Goal: Task Accomplishment & Management: Complete application form

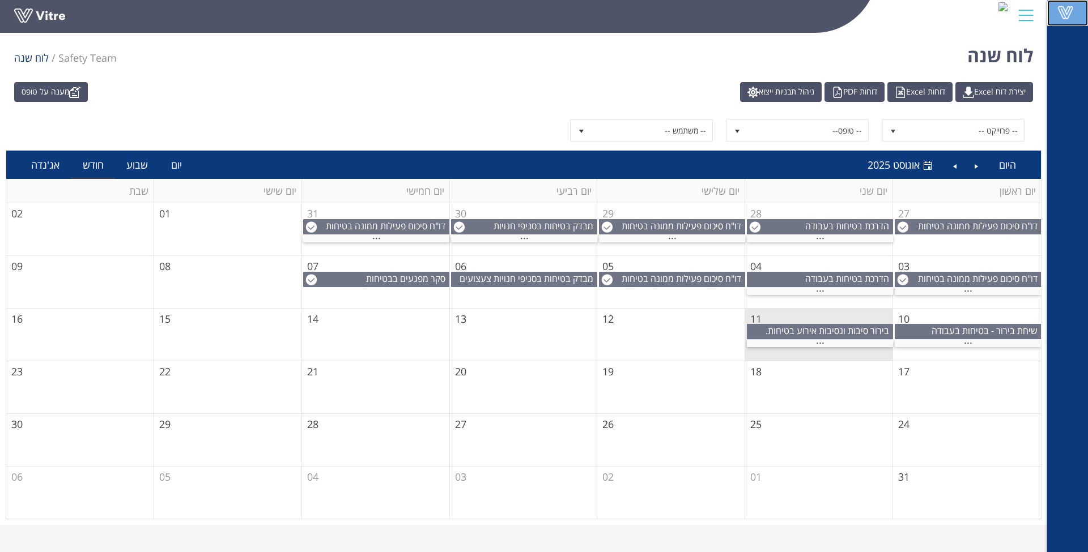
click at [1077, 16] on span at bounding box center [1065, 13] width 28 height 14
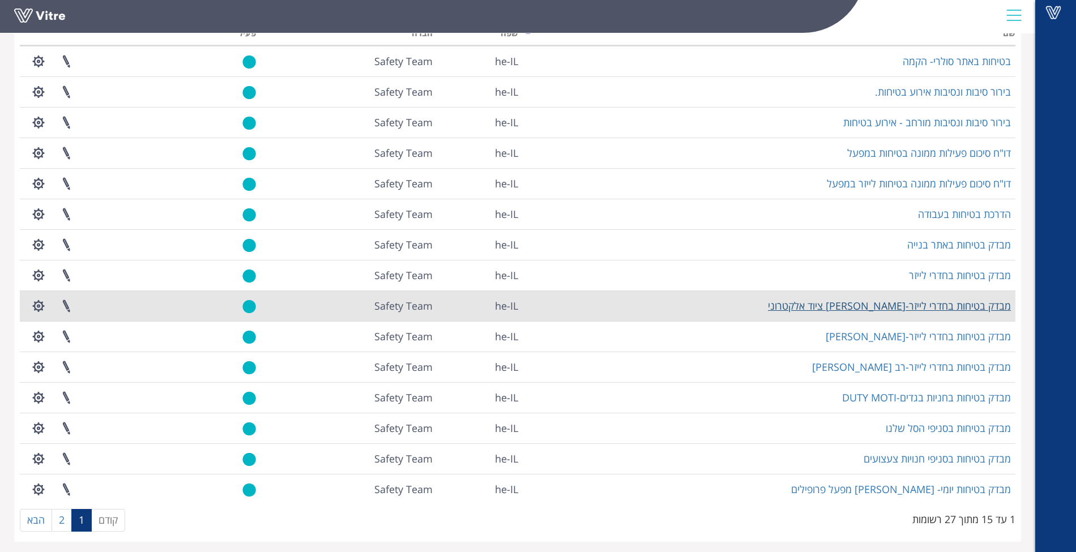
scroll to position [100, 0]
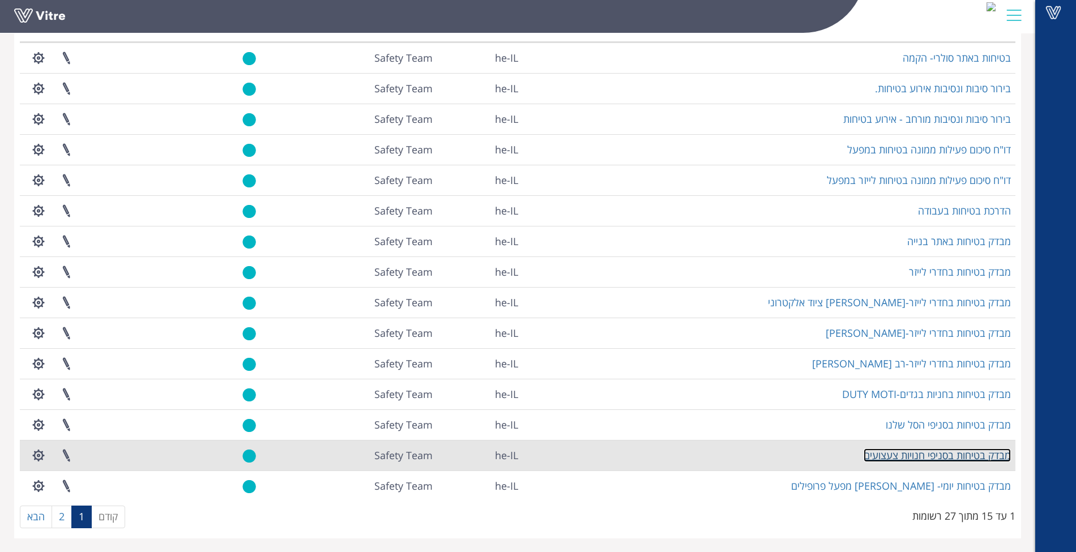
click at [961, 455] on link "מבדק בטיחות בסניפי חנויות צעצועים" at bounding box center [937, 456] width 147 height 14
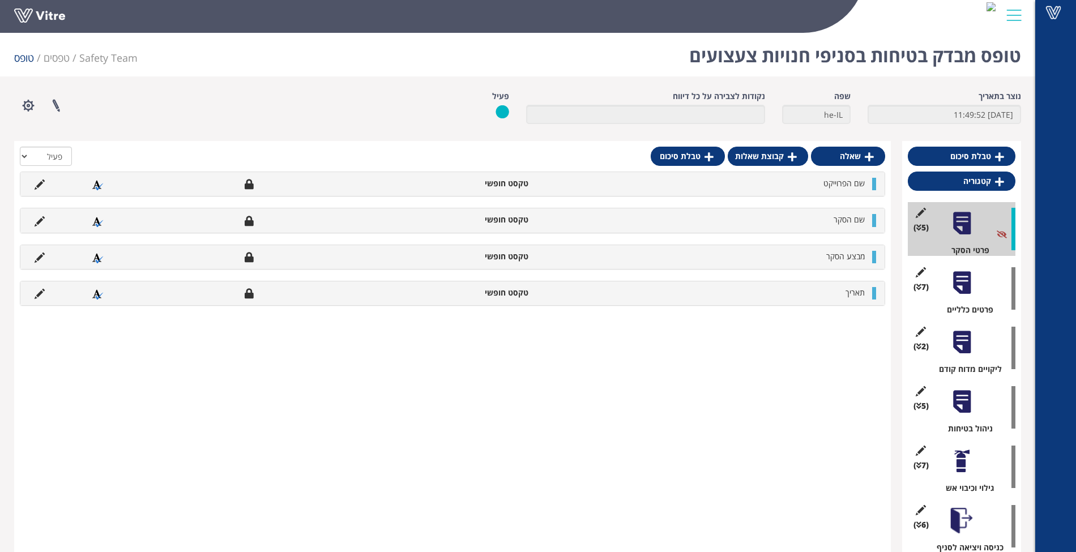
click at [969, 348] on div at bounding box center [961, 342] width 25 height 25
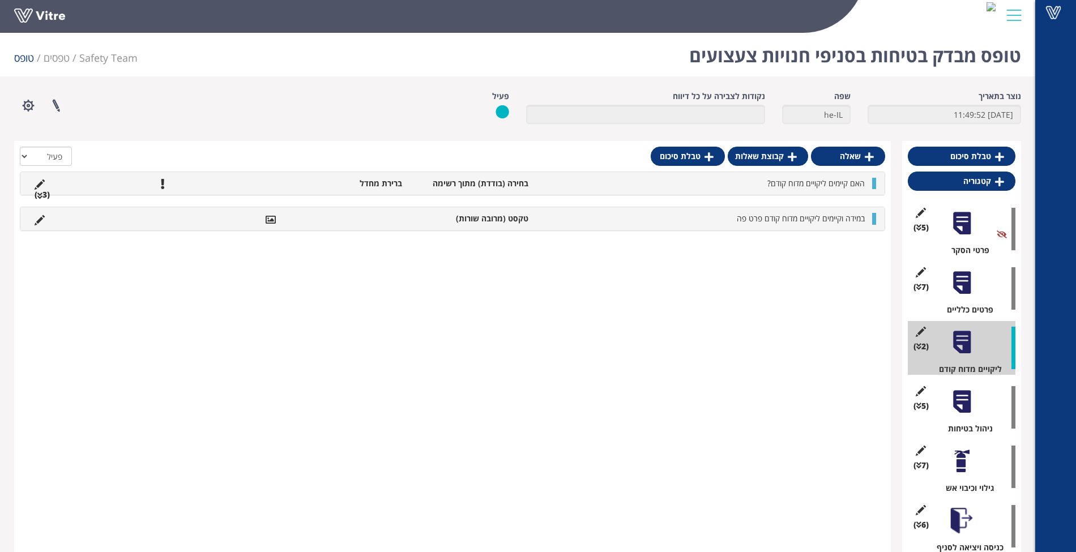
click at [640, 186] on li "האם קיימים ליקויים מדוח קודם?" at bounding box center [702, 183] width 337 height 11
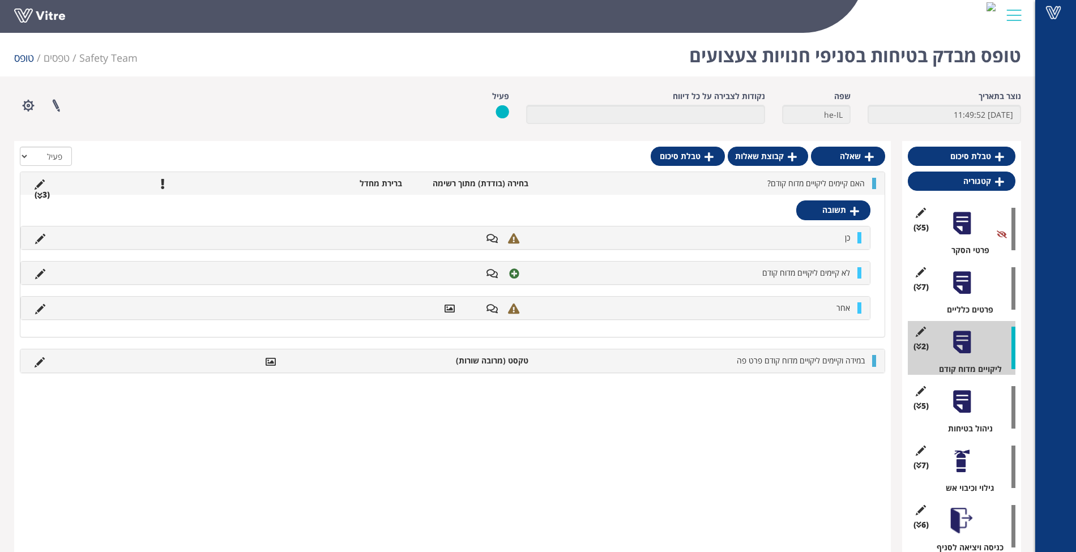
click at [735, 182] on li "האם קיימים ליקויים מדוח קודם?" at bounding box center [702, 183] width 337 height 11
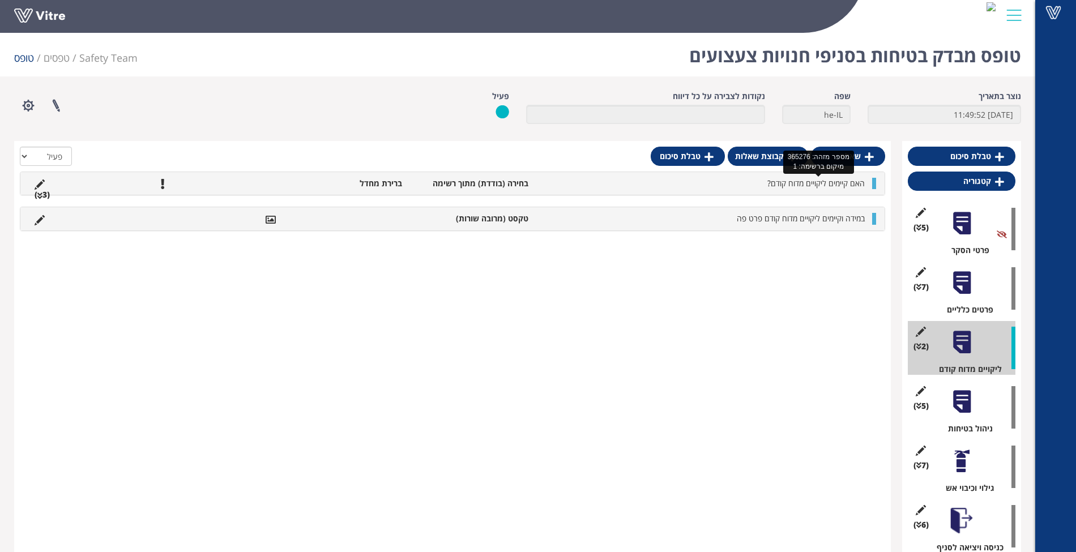
click at [770, 182] on span "האם קיימים ליקויים מדוח קודם?" at bounding box center [816, 183] width 97 height 11
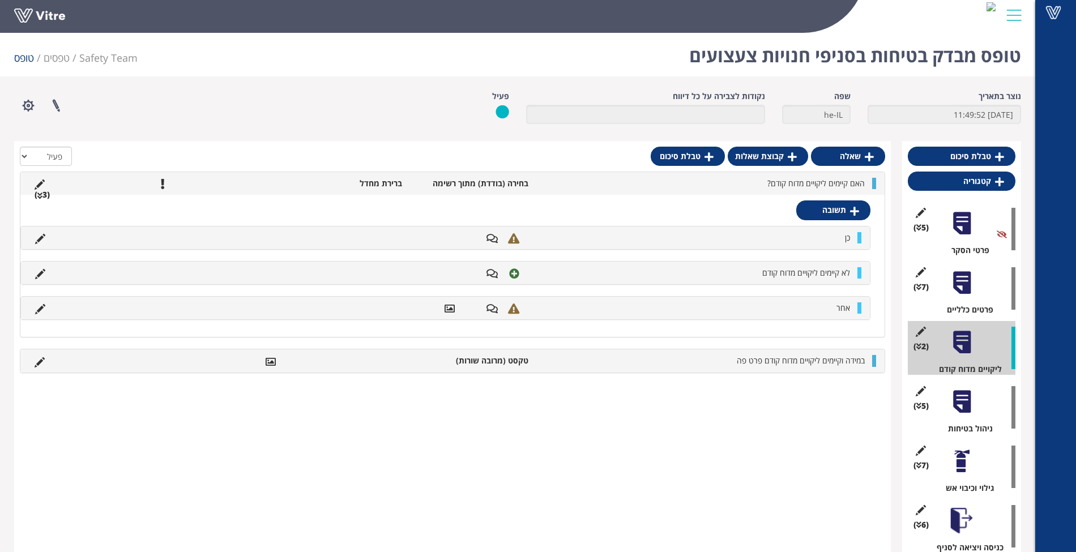
click at [700, 176] on div "האם קיימים ליקויים מדוח קודם? בחירה (בודדת) מתוך רשימה ברירת מחדל (3 )" at bounding box center [452, 183] width 864 height 23
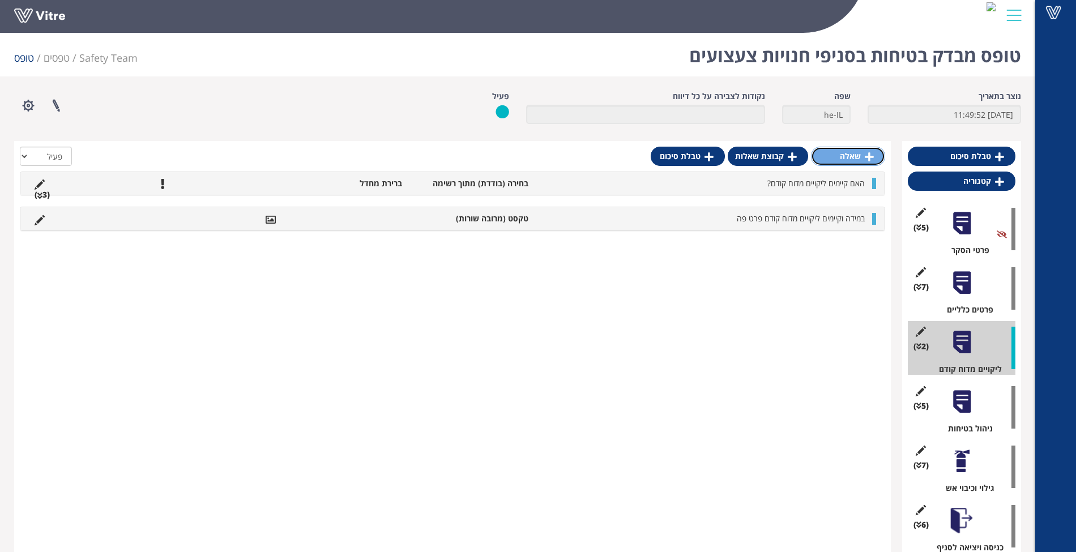
click at [851, 164] on link "שאלה" at bounding box center [848, 156] width 74 height 19
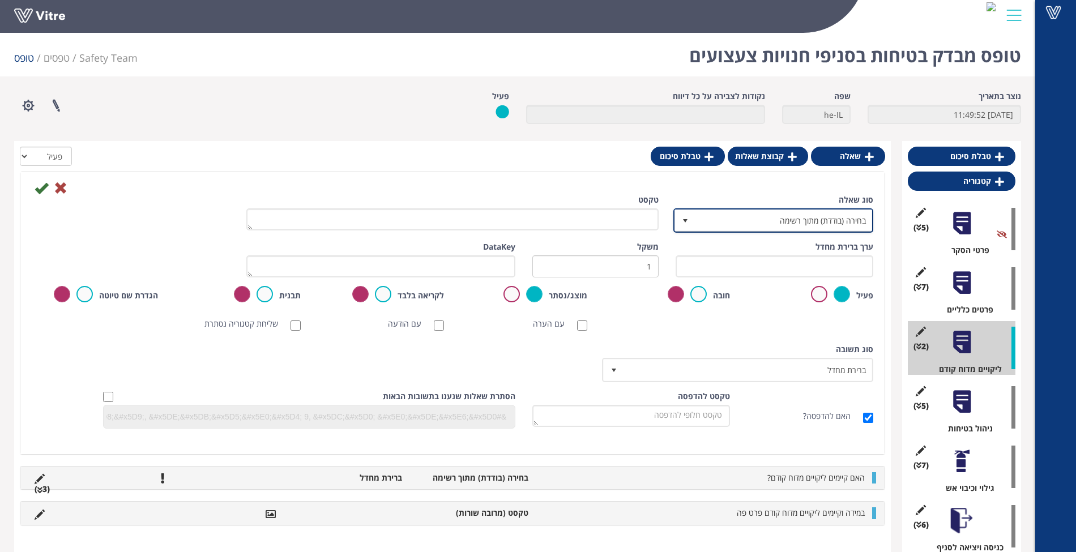
click at [857, 230] on span "בחירה (בודדת) מתוך רשימה" at bounding box center [783, 220] width 177 height 20
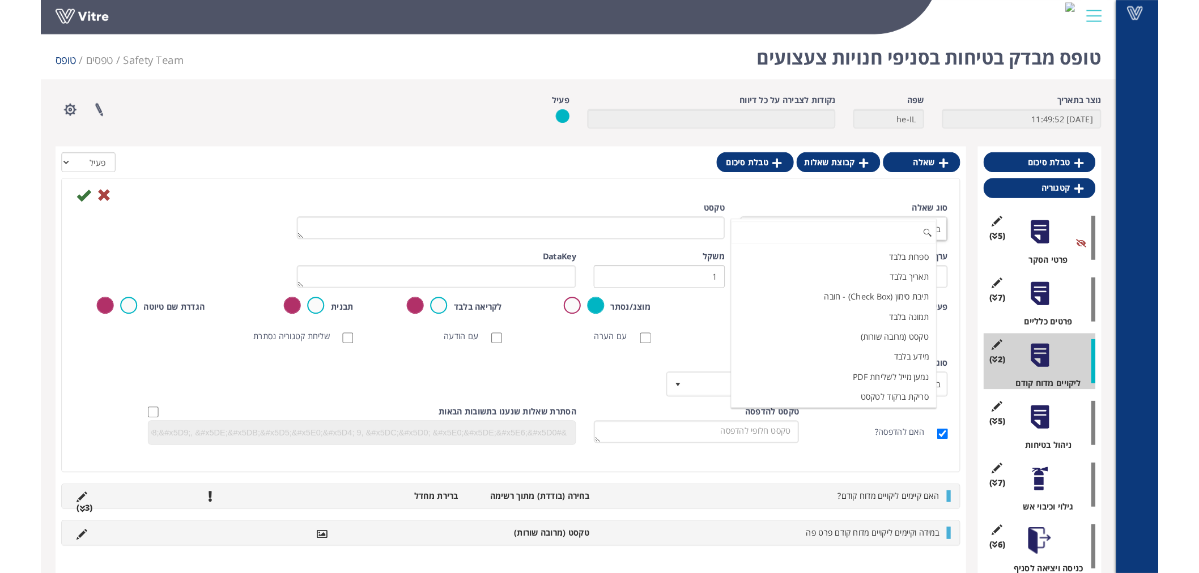
scroll to position [185, 0]
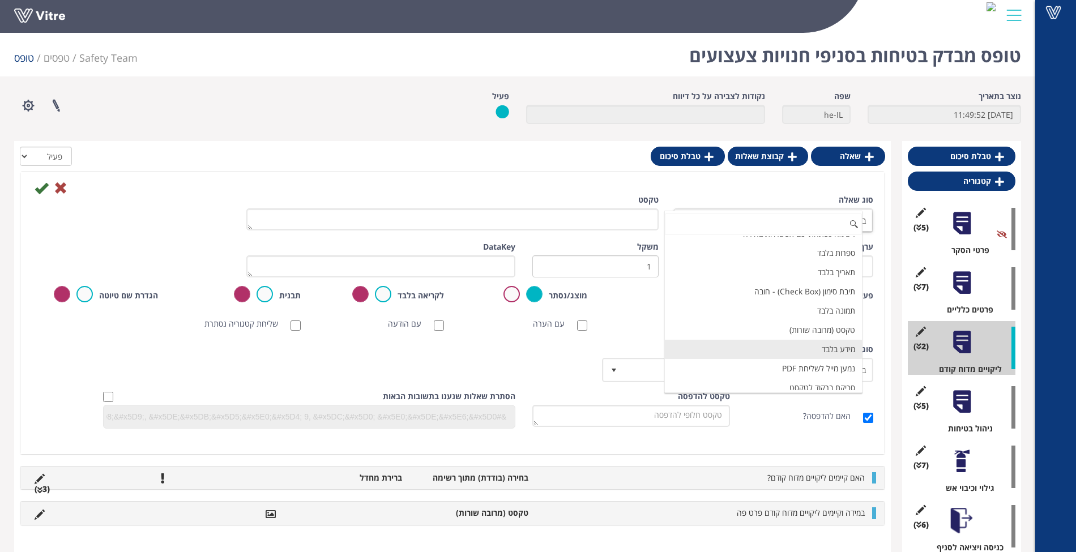
click at [830, 340] on li "מידע בלבד" at bounding box center [763, 349] width 197 height 19
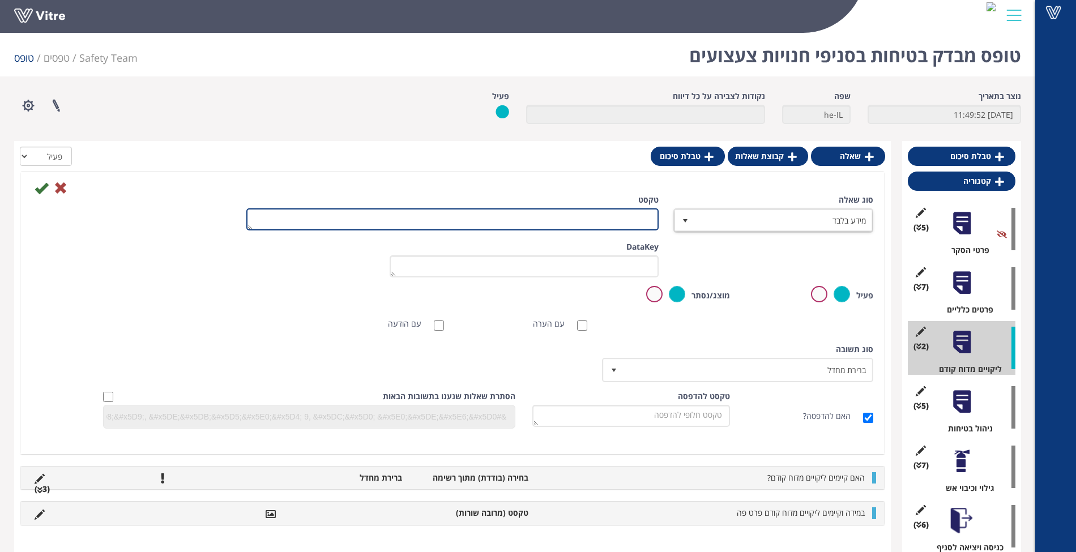
click at [585, 222] on textarea "טקסט" at bounding box center [452, 219] width 412 height 22
type textarea "יש להוסיף פירוט ליקויים מדוח קודם"
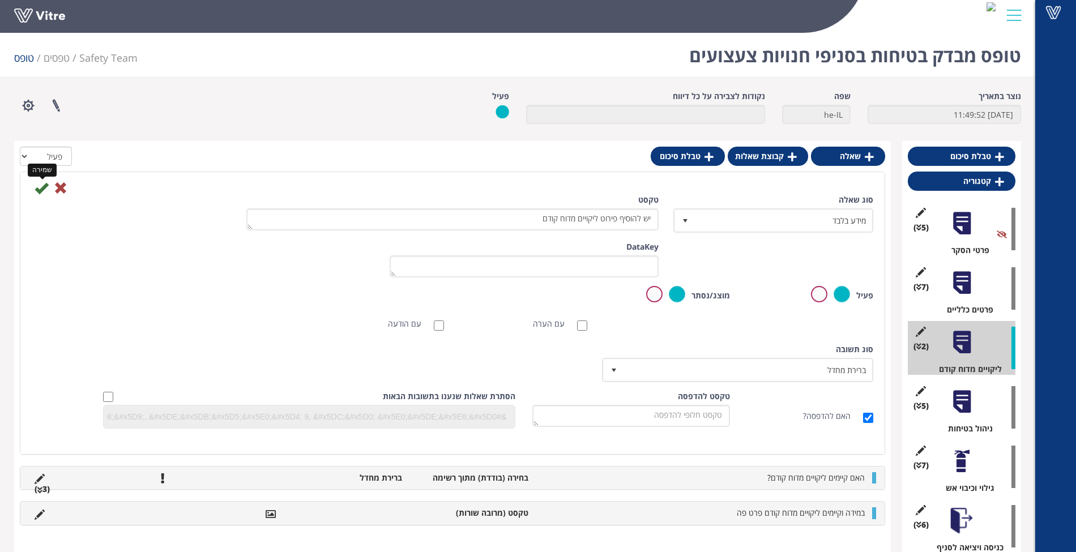
click at [45, 191] on icon at bounding box center [42, 188] width 14 height 14
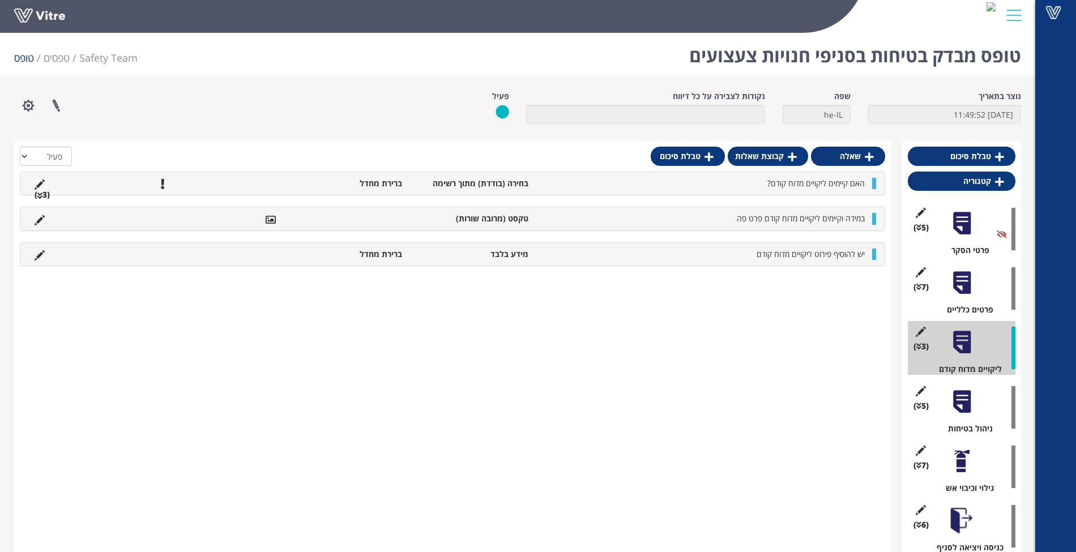
drag, startPoint x: 878, startPoint y: 258, endPoint x: 878, endPoint y: 249, distance: 8.5
click at [878, 249] on div "יש להוסיף פירוט ליקויים מדוח קודם מידע בלבד ברירת מחדל" at bounding box center [452, 254] width 864 height 23
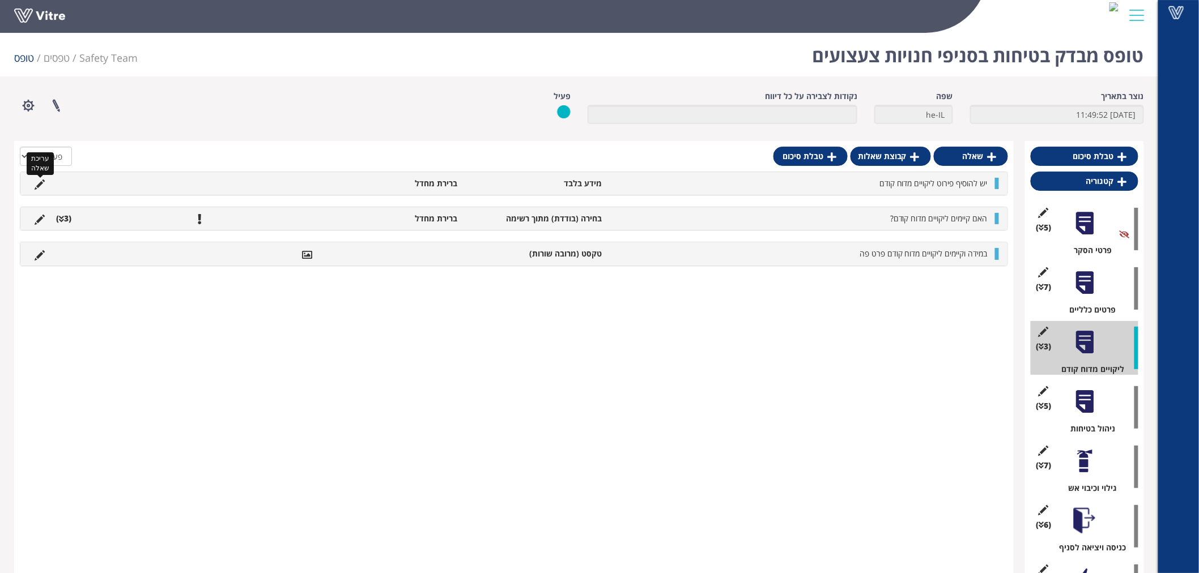
click at [43, 183] on icon at bounding box center [40, 185] width 10 height 10
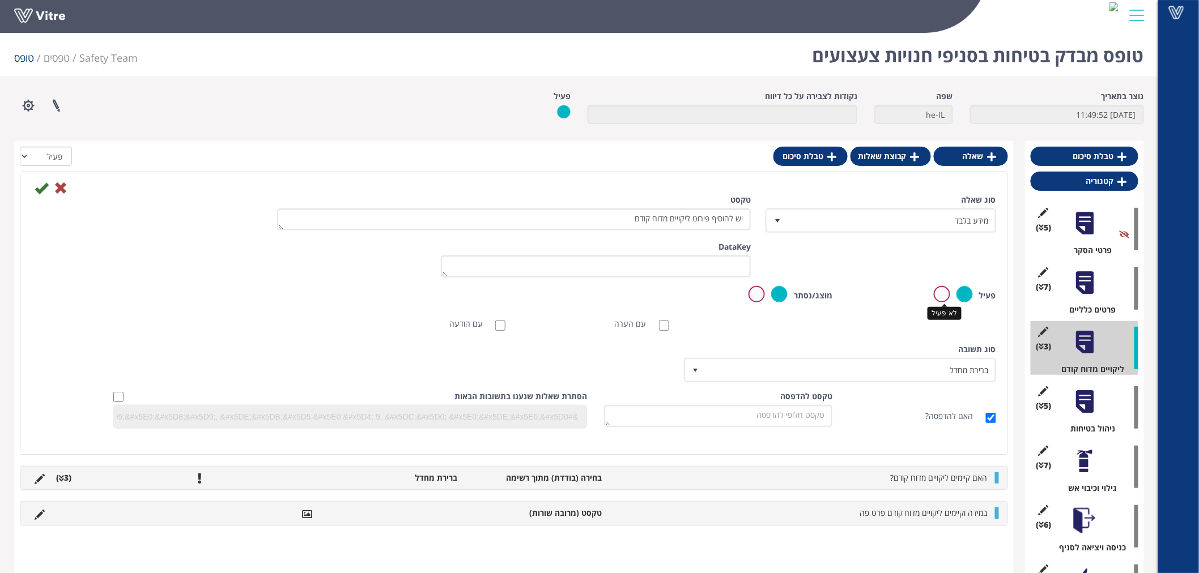
click at [944, 297] on label at bounding box center [942, 294] width 16 height 16
click at [0, 0] on input "radio" at bounding box center [0, 0] width 0 height 0
click at [41, 194] on icon at bounding box center [42, 188] width 14 height 14
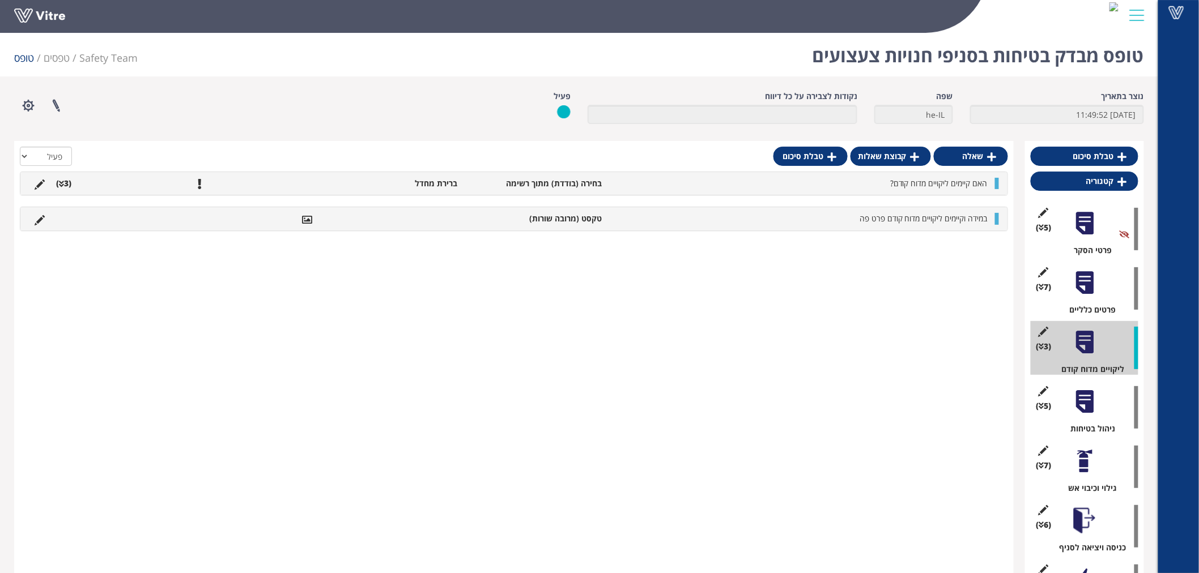
click at [833, 189] on li "האם קיימים ליקויים מדוח קודם?" at bounding box center [800, 183] width 386 height 11
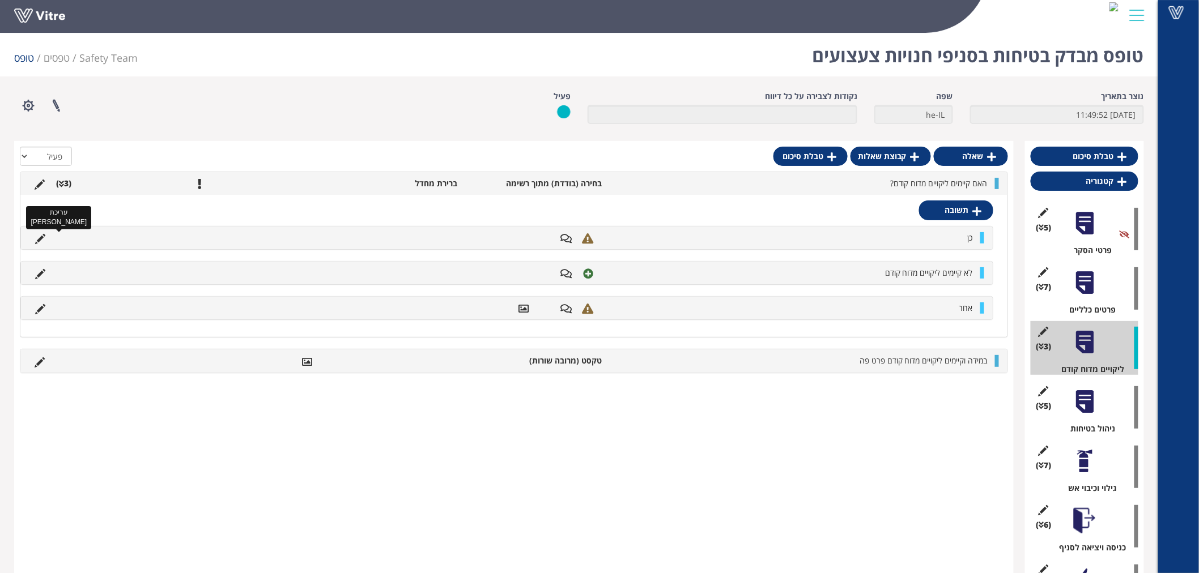
click at [40, 237] on icon at bounding box center [40, 239] width 10 height 10
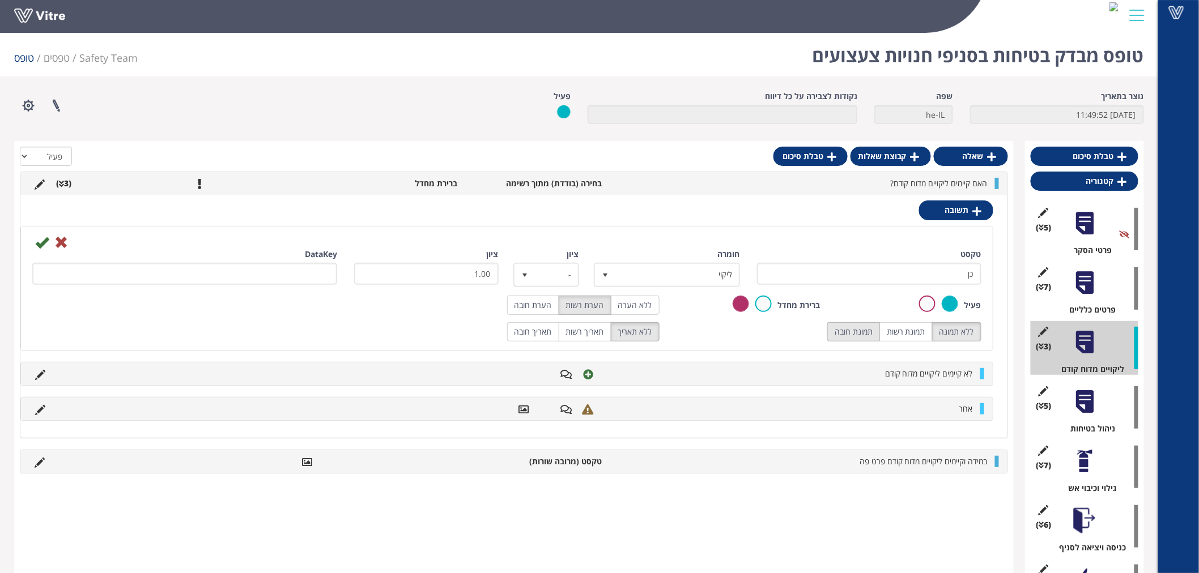
click at [869, 333] on label "תמונת חובה" at bounding box center [853, 331] width 53 height 19
radio input "true"
click at [904, 269] on input "כן" at bounding box center [869, 274] width 224 height 22
type input "כן- יש להוסיף תמצית מנהלים מדוח קודם"
click at [40, 244] on icon at bounding box center [42, 243] width 14 height 14
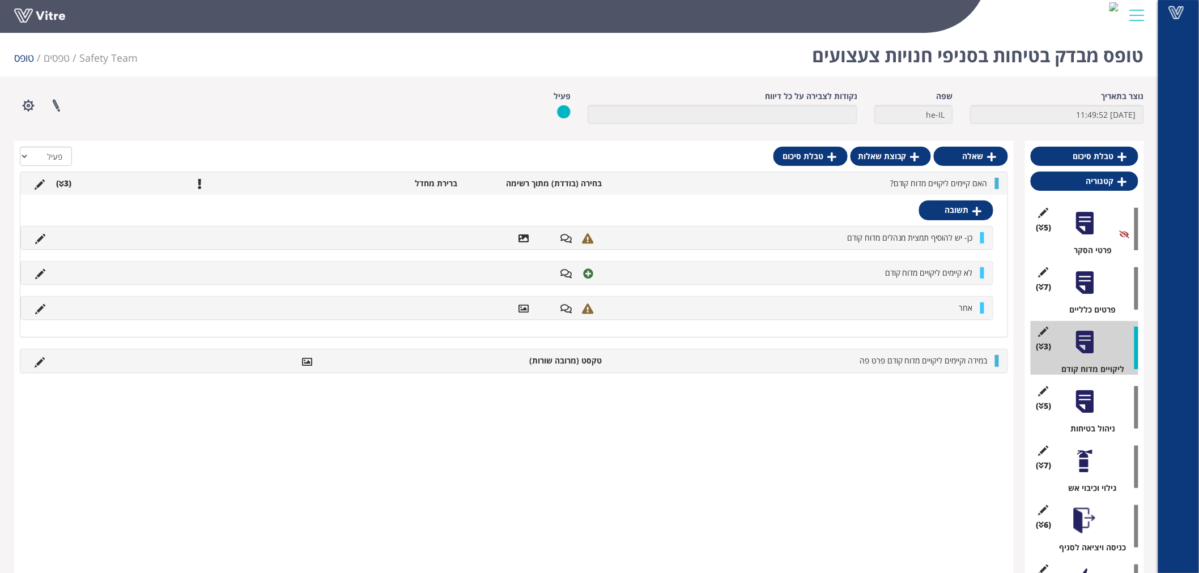
click at [711, 187] on li "האם קיימים ליקויים מדוח קודם?" at bounding box center [800, 183] width 386 height 11
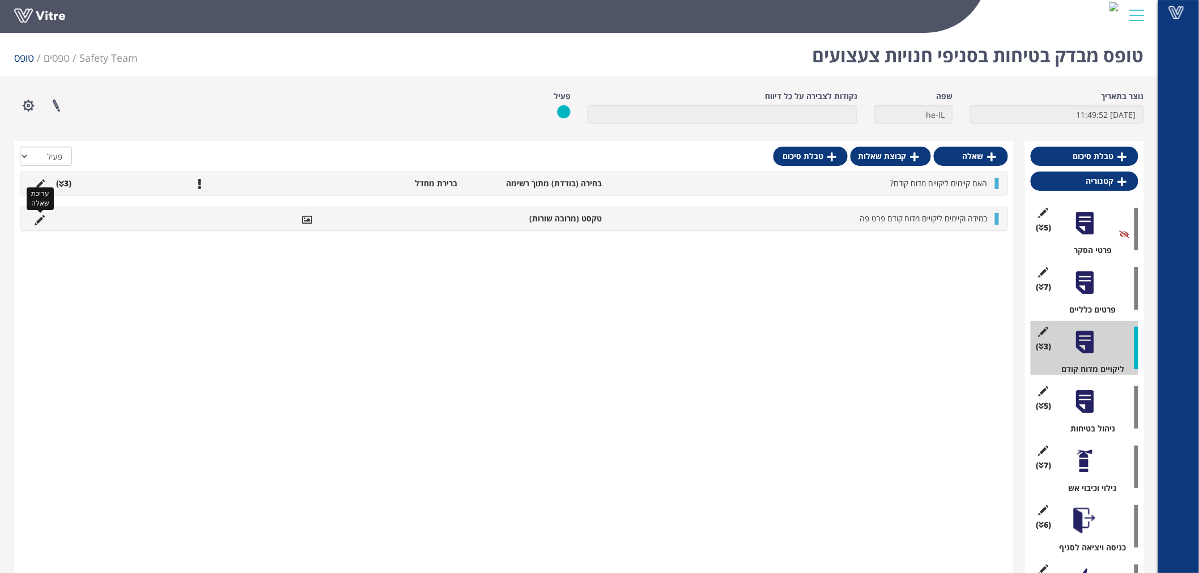
click at [43, 221] on icon at bounding box center [40, 220] width 10 height 10
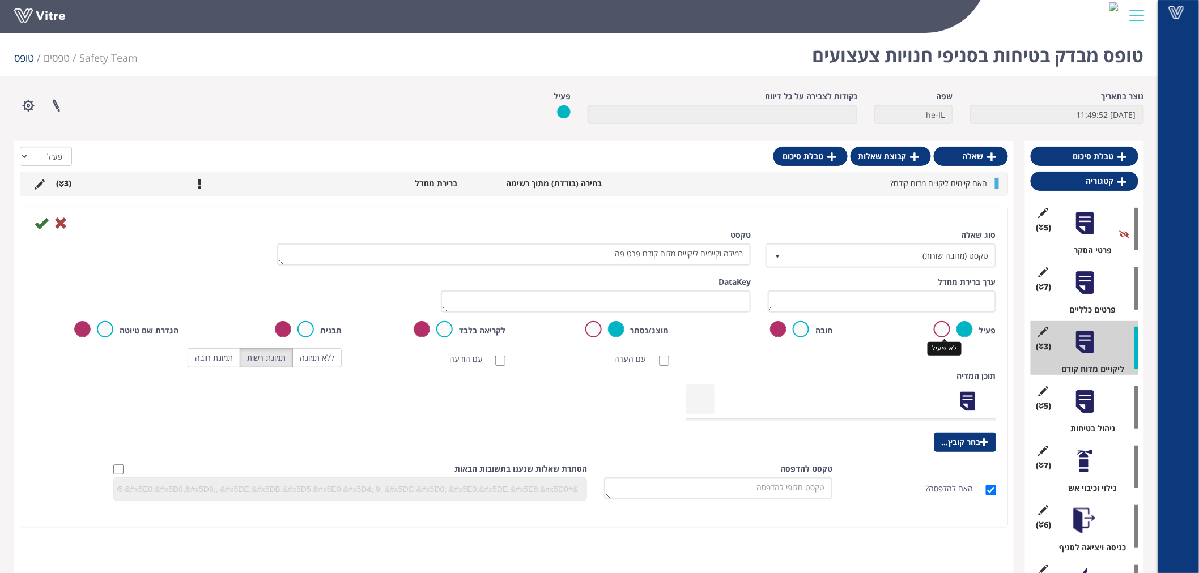
click at [939, 325] on label at bounding box center [942, 329] width 16 height 16
click at [0, 0] on input "radio" at bounding box center [0, 0] width 0 height 0
click at [40, 228] on icon at bounding box center [42, 223] width 14 height 14
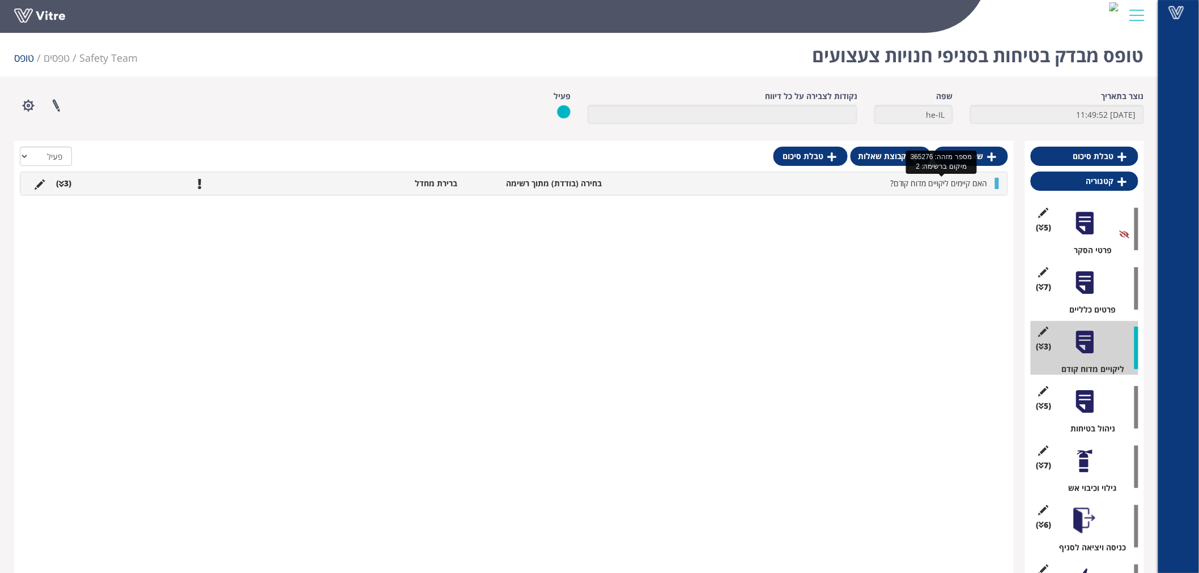
click at [935, 187] on span "האם קיימים ליקויים מדוח קודם?" at bounding box center [938, 183] width 97 height 11
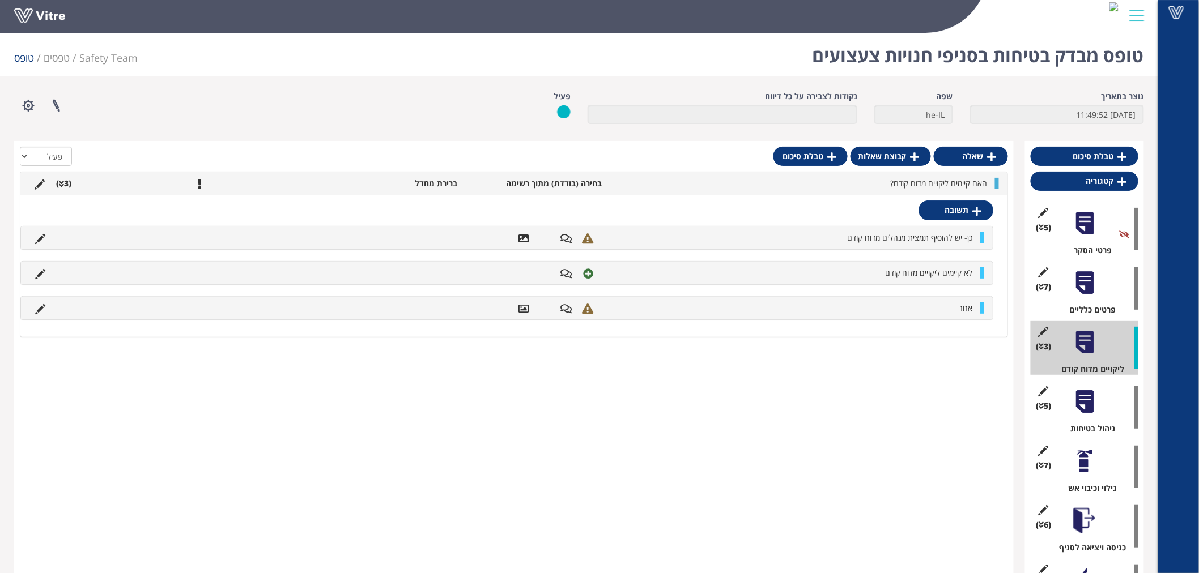
click at [751, 181] on li "האם קיימים ליקויים מדוח קודם?" at bounding box center [800, 183] width 386 height 11
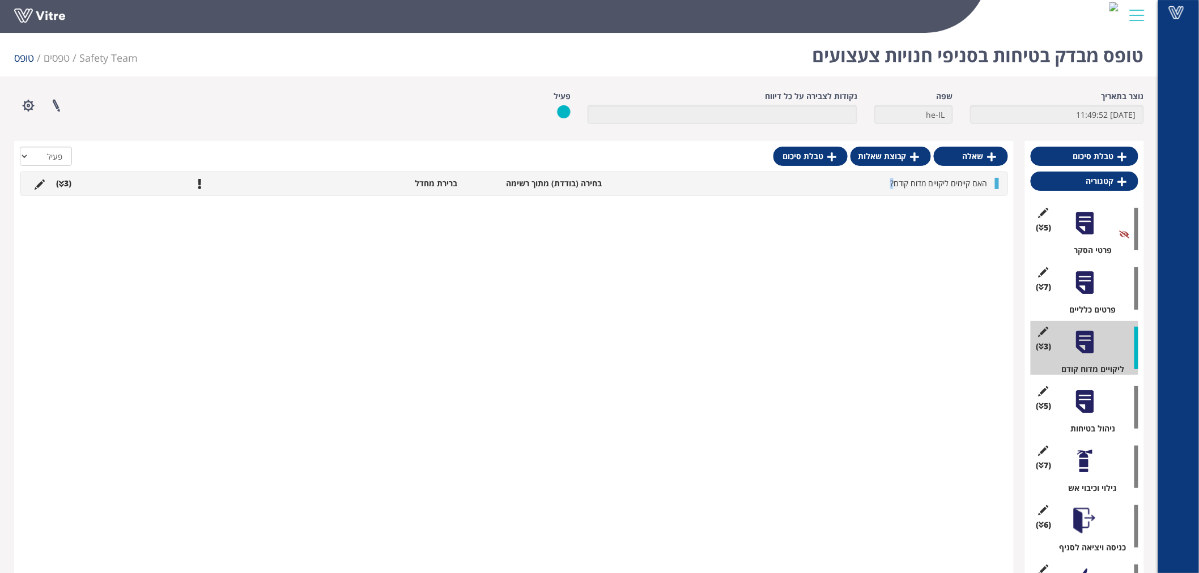
click at [751, 181] on li "האם קיימים ליקויים מדוח קודם?" at bounding box center [800, 183] width 386 height 11
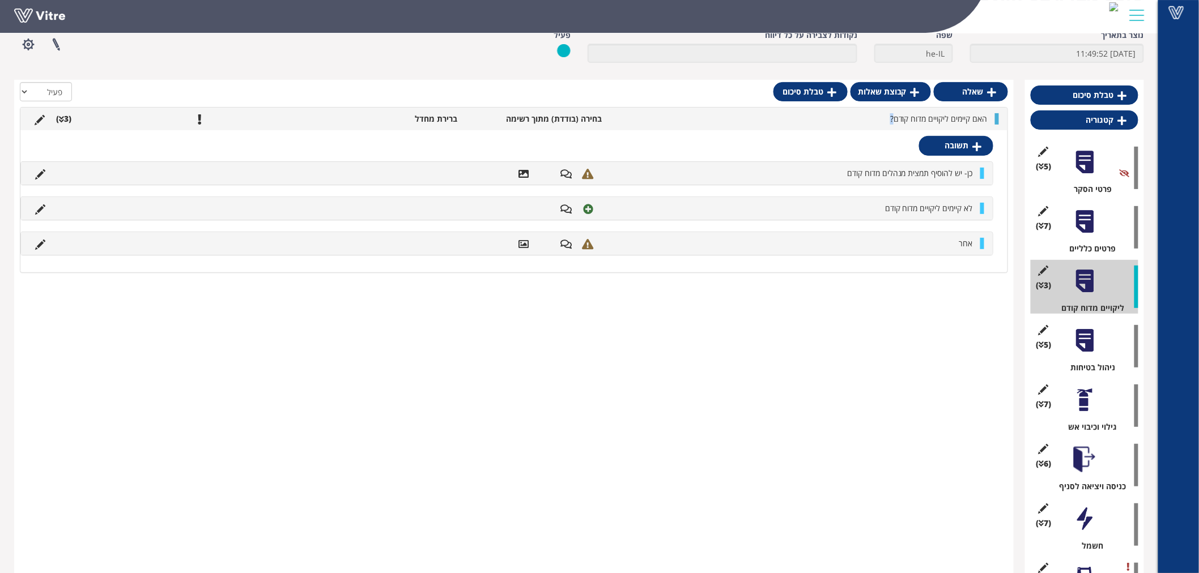
scroll to position [205, 0]
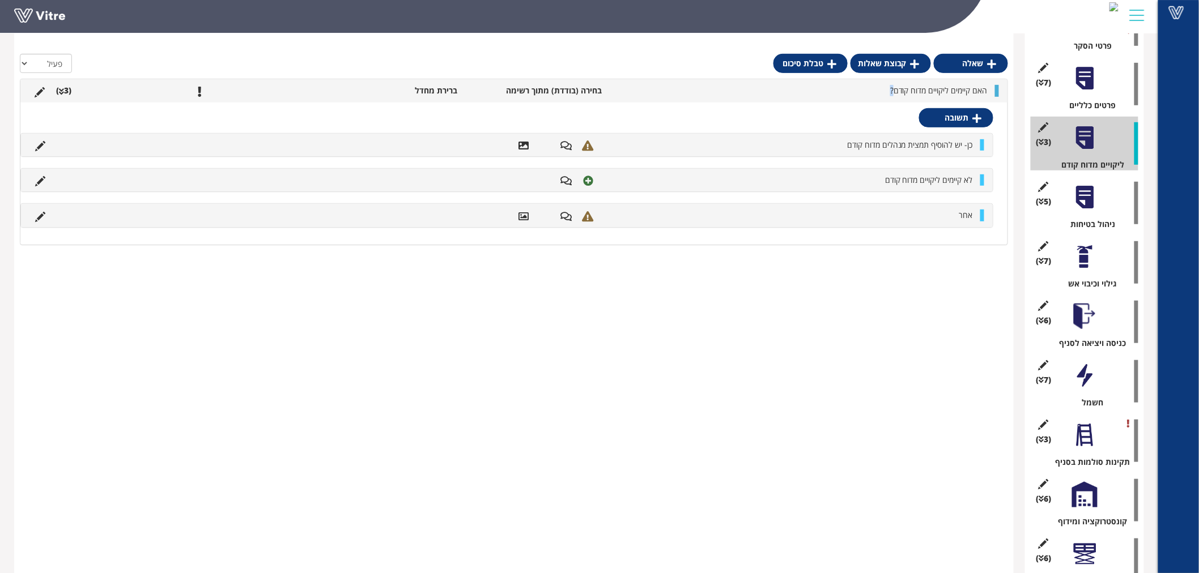
click at [829, 89] on li "האם קיימים ליקויים מדוח קודם?" at bounding box center [800, 90] width 386 height 11
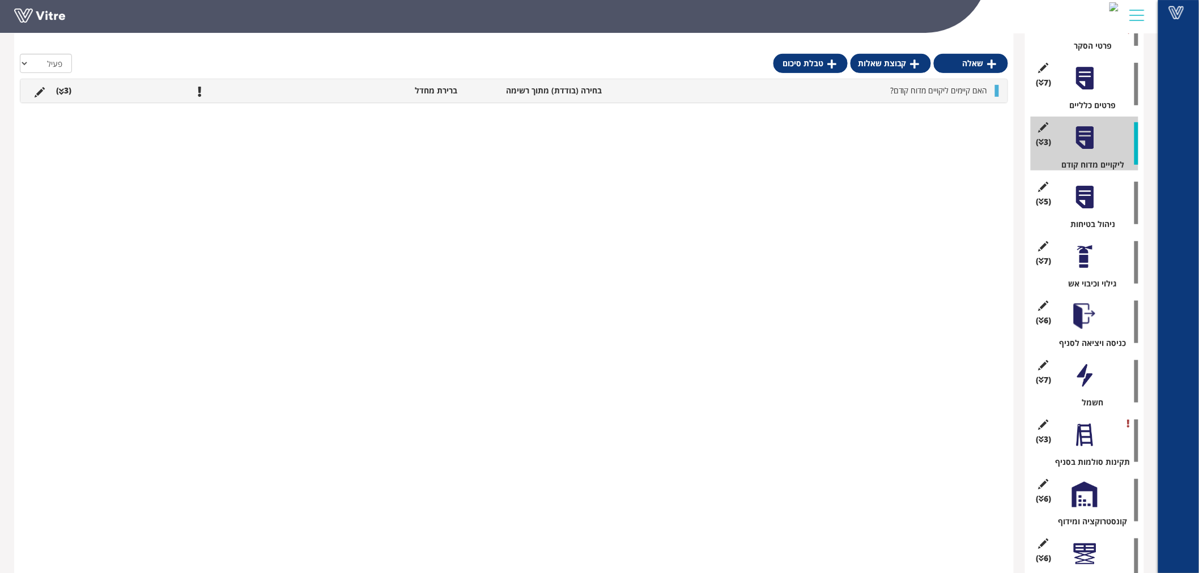
click at [885, 101] on div "האם קיימים ליקויים מדוח קודם? בחירה (בודדת) מתוך רשימה ברירת מחדל (3 )" at bounding box center [513, 90] width 987 height 23
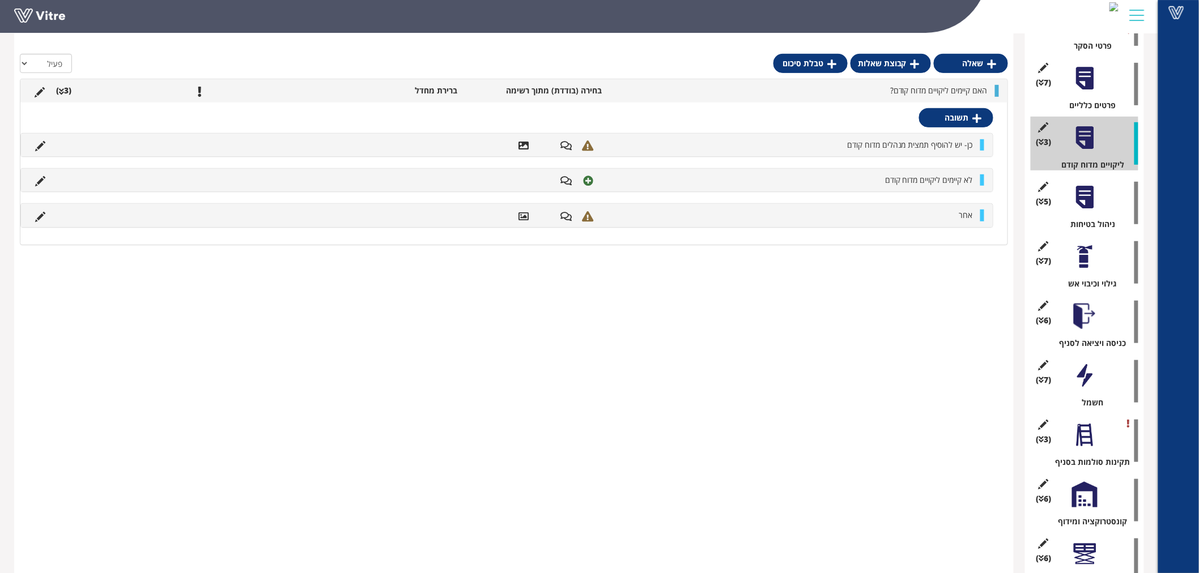
click at [733, 96] on li "האם קיימים ליקויים מדוח קודם?" at bounding box center [800, 90] width 386 height 11
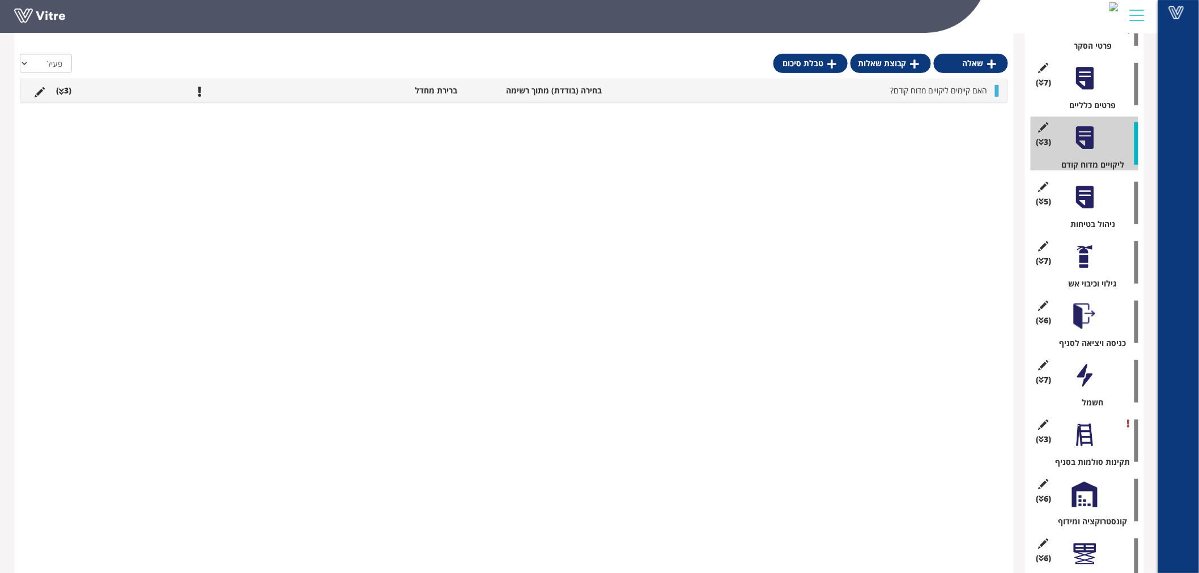
click at [685, 87] on li "האם קיימים ליקויים מדוח קודם?" at bounding box center [800, 90] width 386 height 11
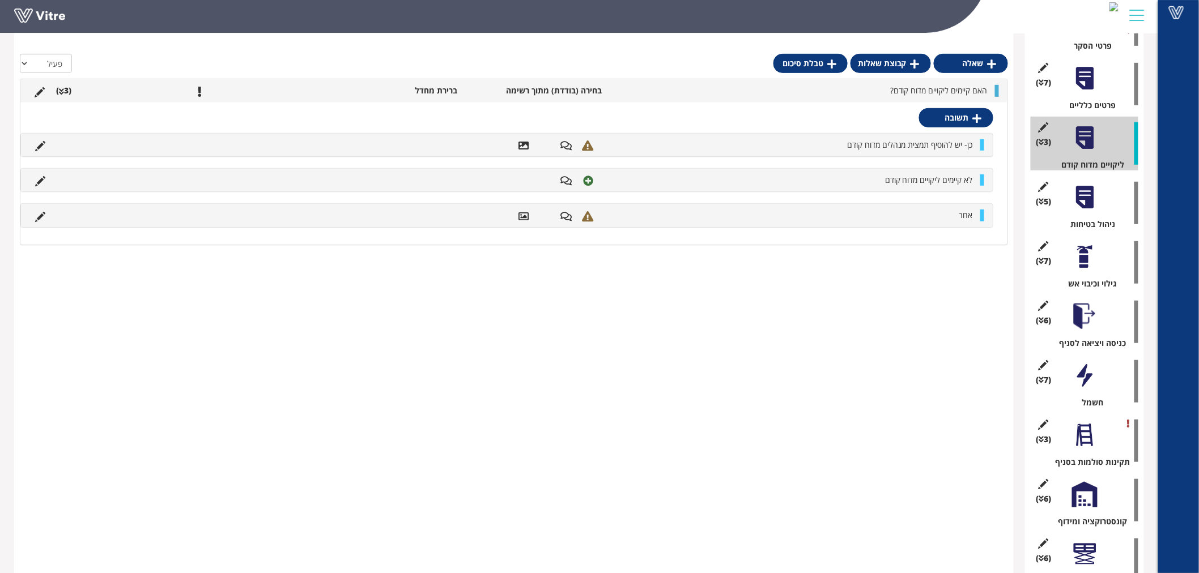
click at [1083, 205] on div at bounding box center [1084, 197] width 25 height 25
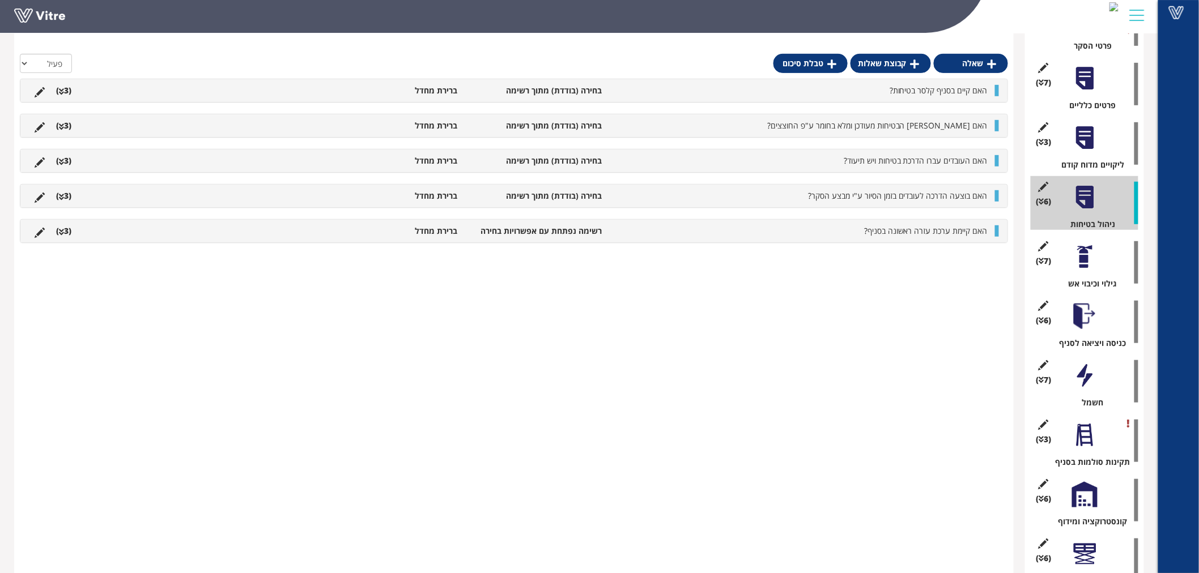
click at [1080, 263] on div at bounding box center [1084, 256] width 25 height 25
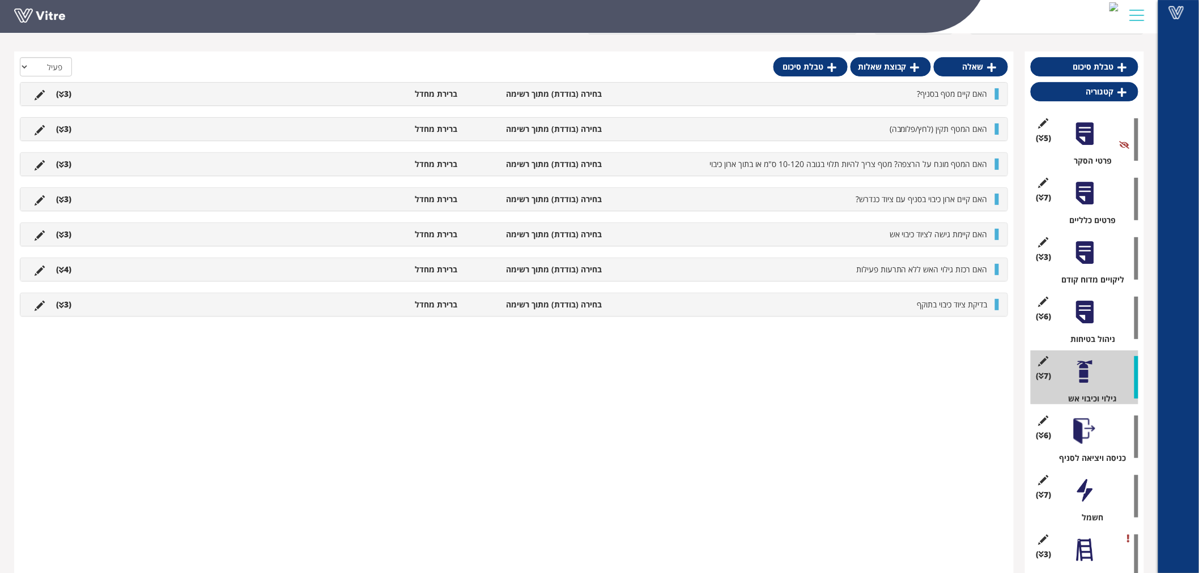
scroll to position [0, 0]
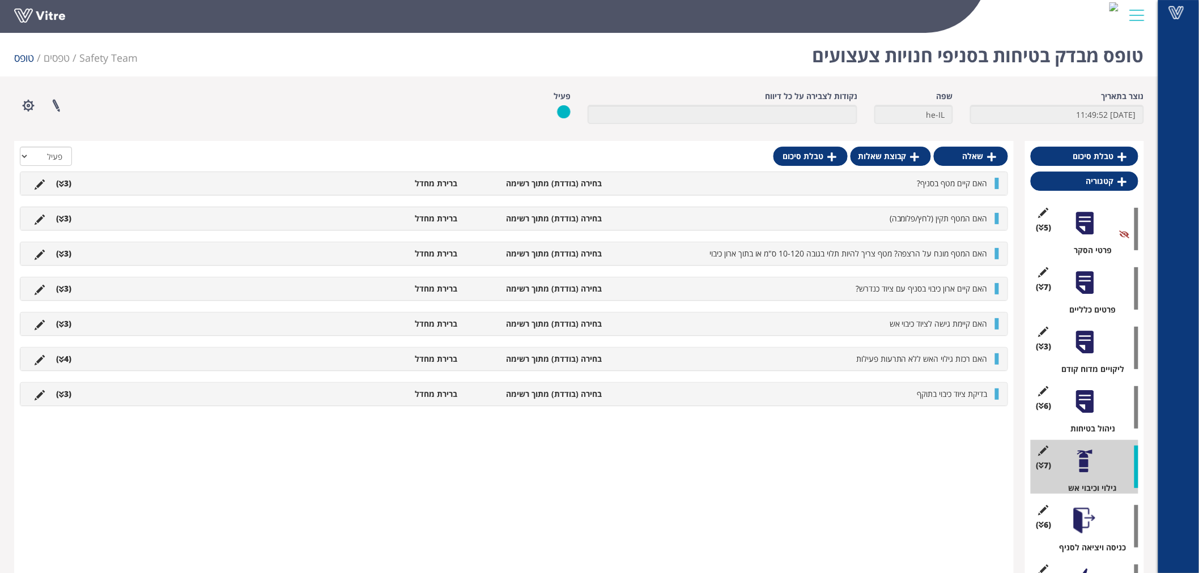
click at [1084, 278] on div at bounding box center [1084, 282] width 25 height 25
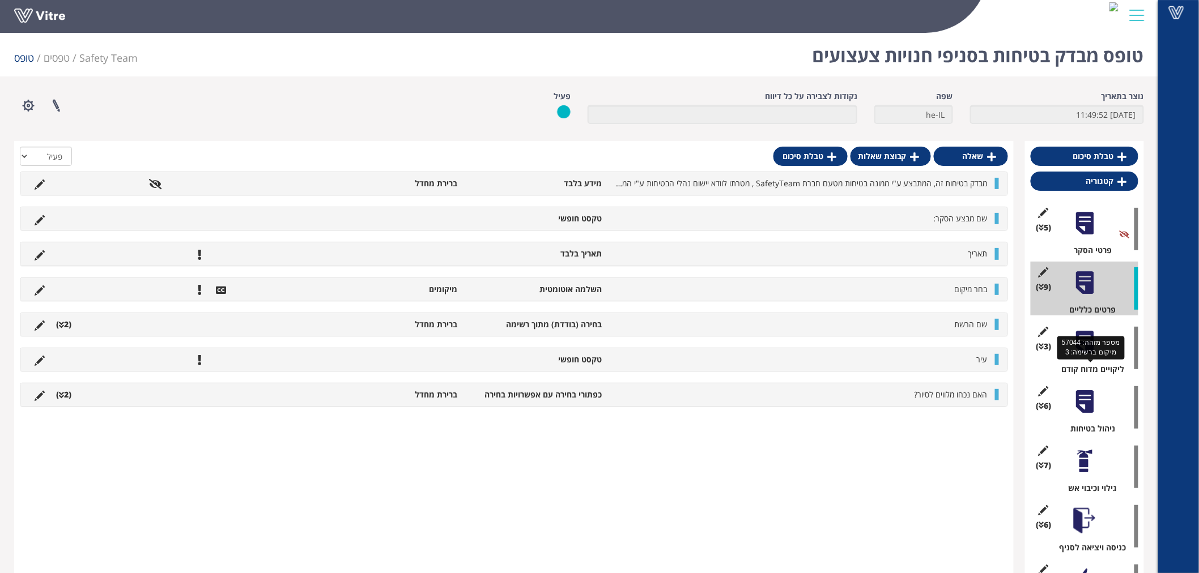
click at [1060, 364] on div "ליקויים מדוח קודם" at bounding box center [1088, 369] width 99 height 11
click at [1079, 349] on div at bounding box center [1084, 342] width 25 height 25
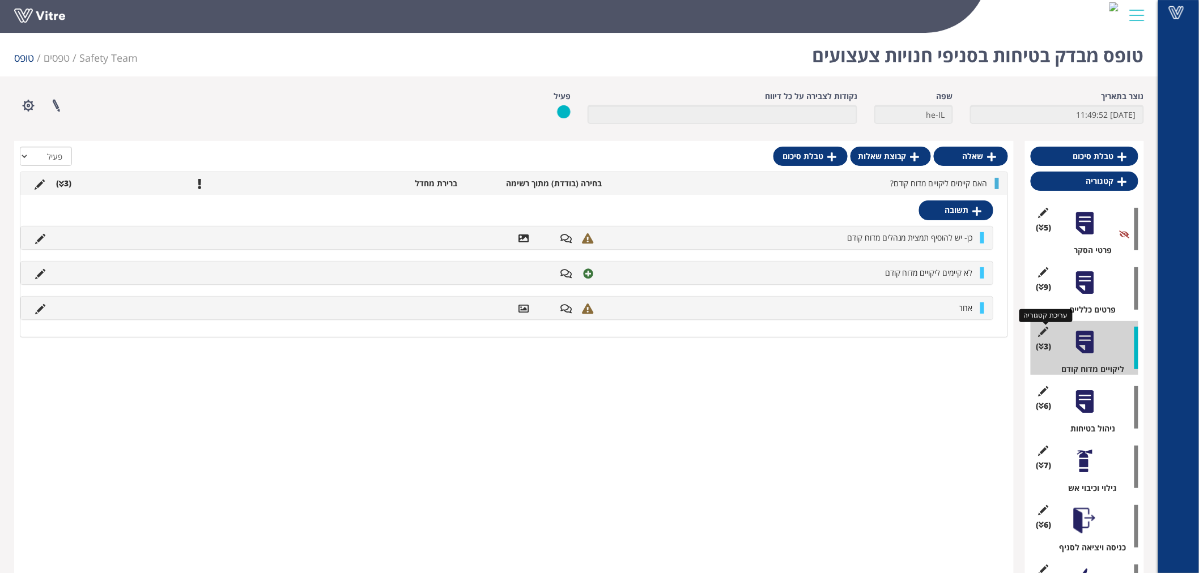
click at [1036, 334] on icon at bounding box center [1043, 332] width 14 height 10
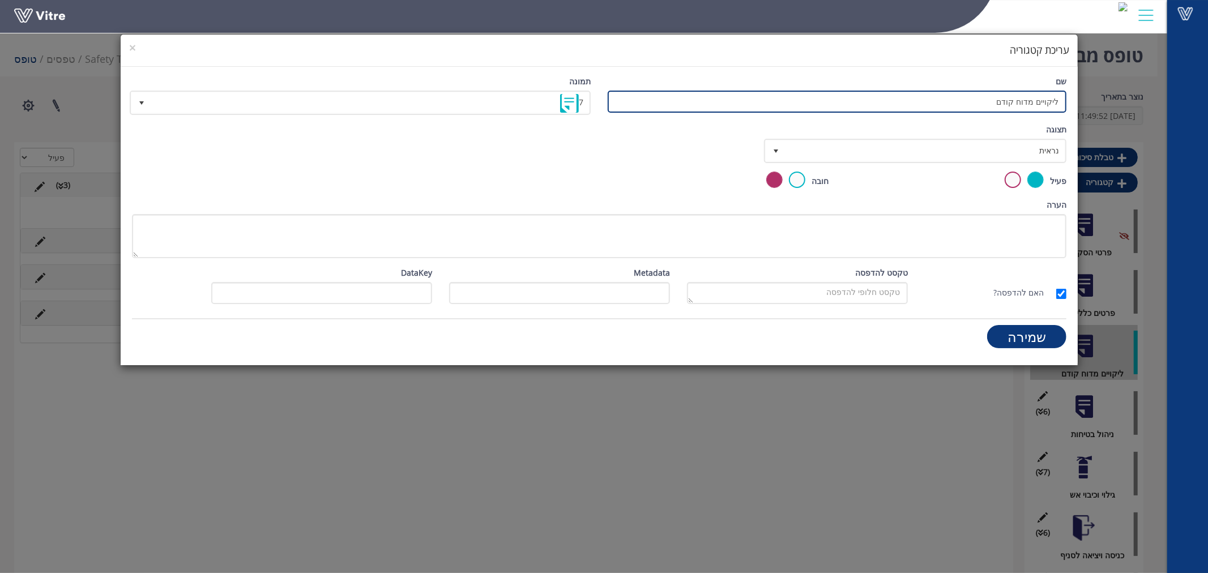
drag, startPoint x: 1038, startPoint y: 101, endPoint x: 1107, endPoint y: 110, distance: 69.2
click at [1087, 111] on div "× עריכת קטגוריה שם ליקויים מדוח קודם תמונה 7 7 תצוגה נראית 0 קביעת משך דקות 0 ק…" at bounding box center [604, 286] width 1208 height 573
type input "השוואה מדוח קודם"
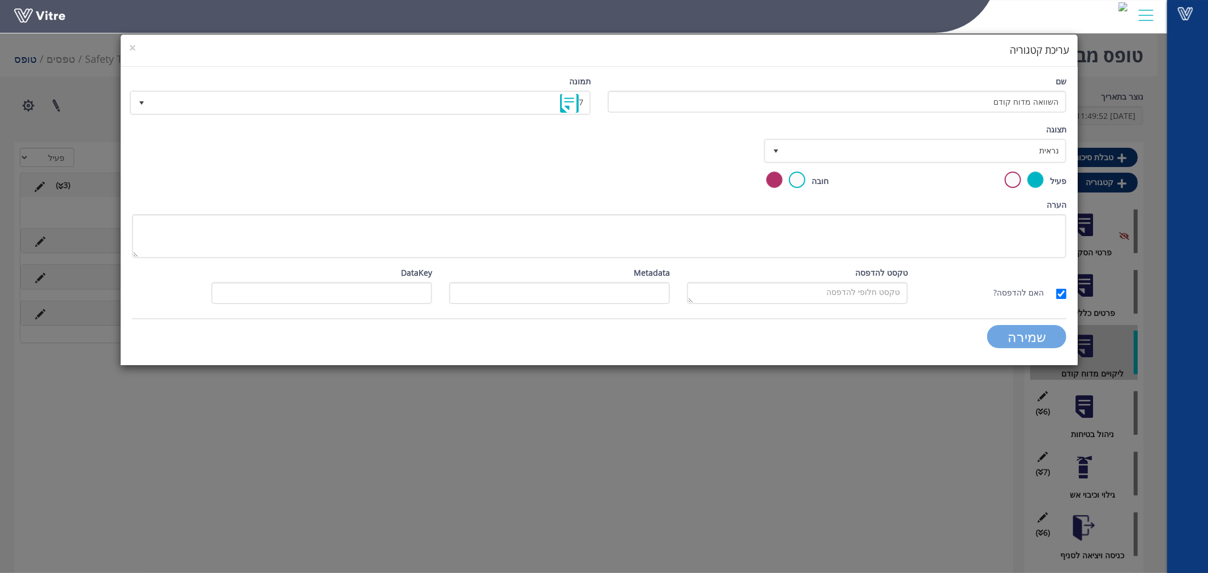
click at [1024, 343] on input "שמירה" at bounding box center [1026, 336] width 79 height 23
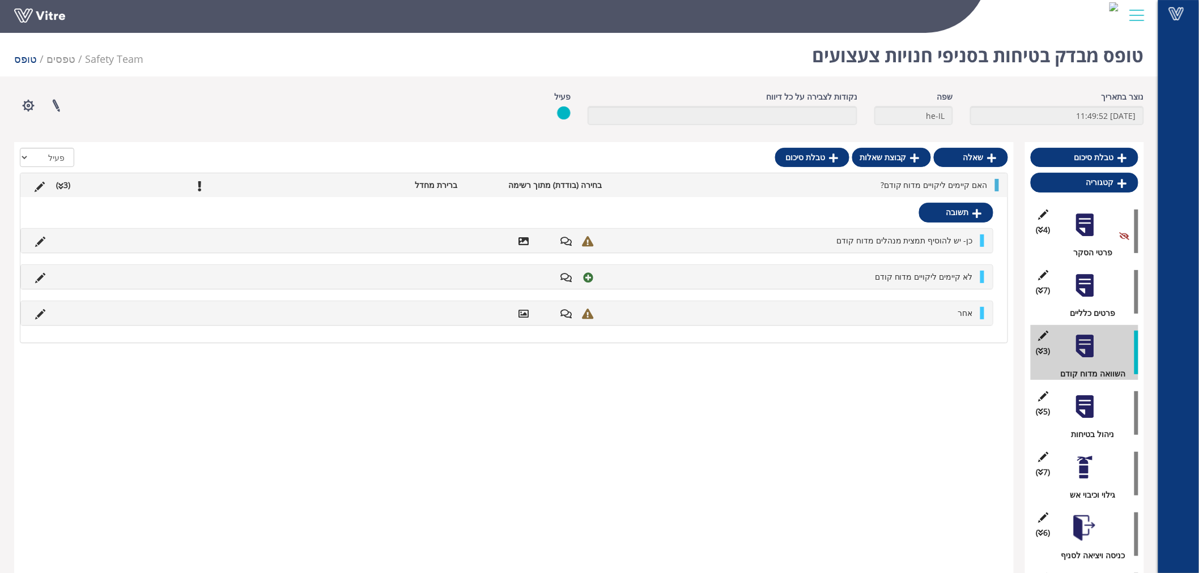
click at [876, 184] on li "האם קיימים ליקויים מדוח קודם?" at bounding box center [800, 185] width 386 height 12
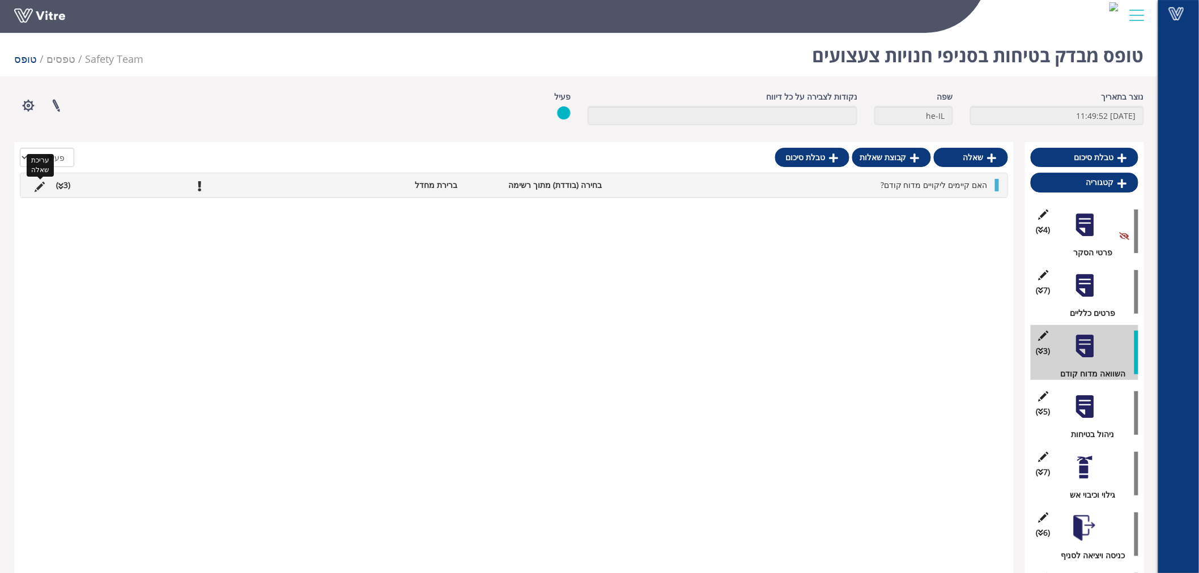
click at [41, 185] on icon at bounding box center [40, 187] width 10 height 10
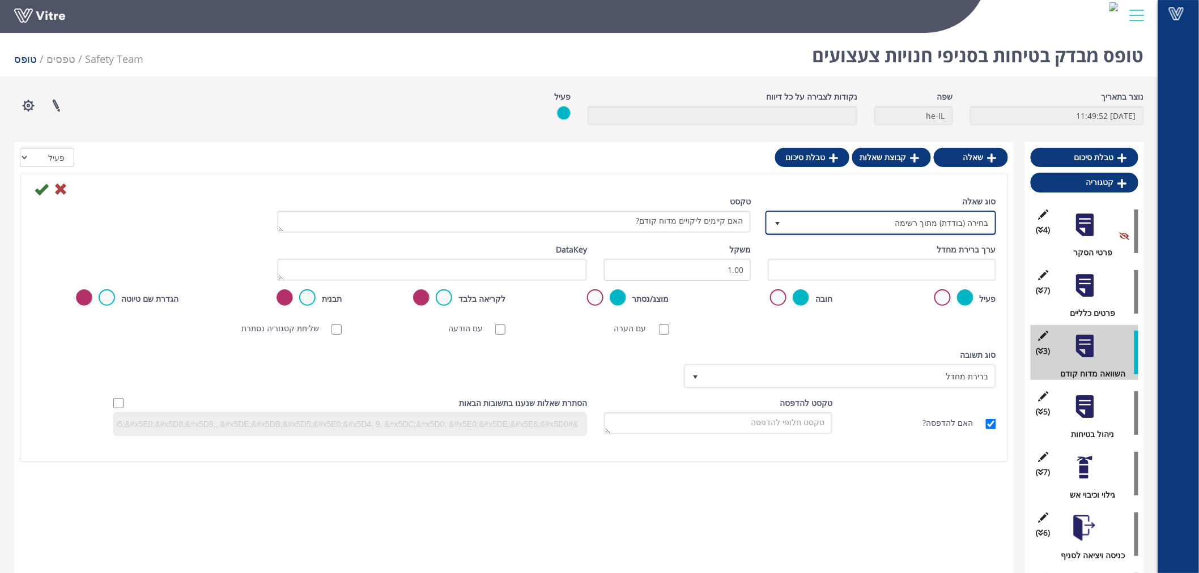
click at [878, 221] on span "בחירה (בודדת) מתוך רשימה" at bounding box center [891, 222] width 208 height 20
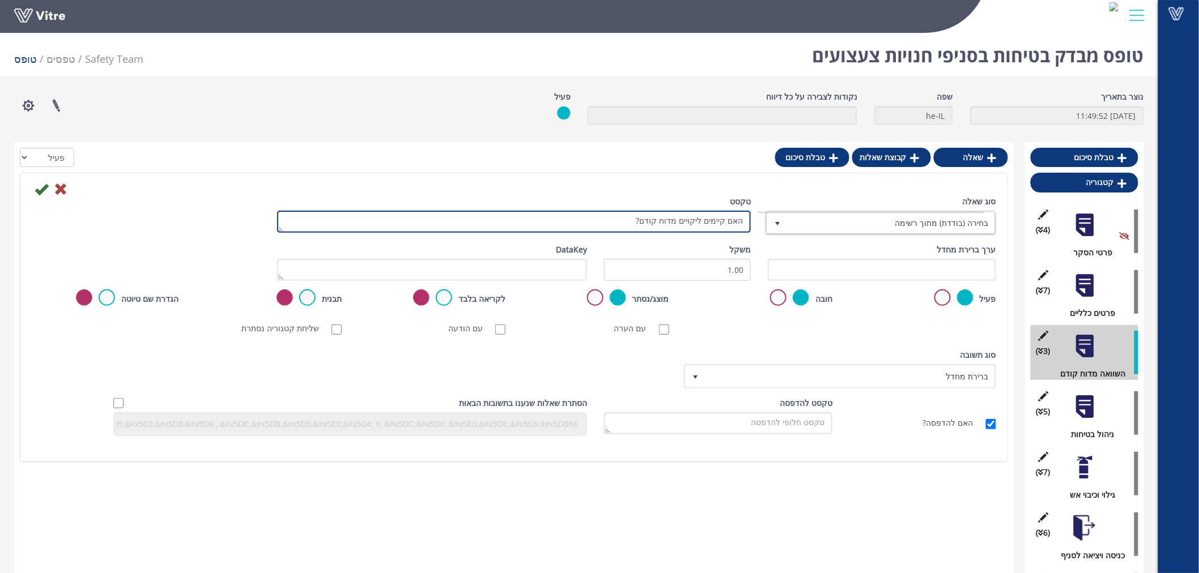
click at [626, 227] on textarea "האם קיימים ליקויים מדוח קודם?" at bounding box center [514, 222] width 474 height 22
click at [685, 218] on textarea "האם קיימים ליקויים מדוח קודם?" at bounding box center [514, 222] width 474 height 22
drag, startPoint x: 683, startPoint y: 218, endPoint x: 793, endPoint y: 218, distance: 110.5
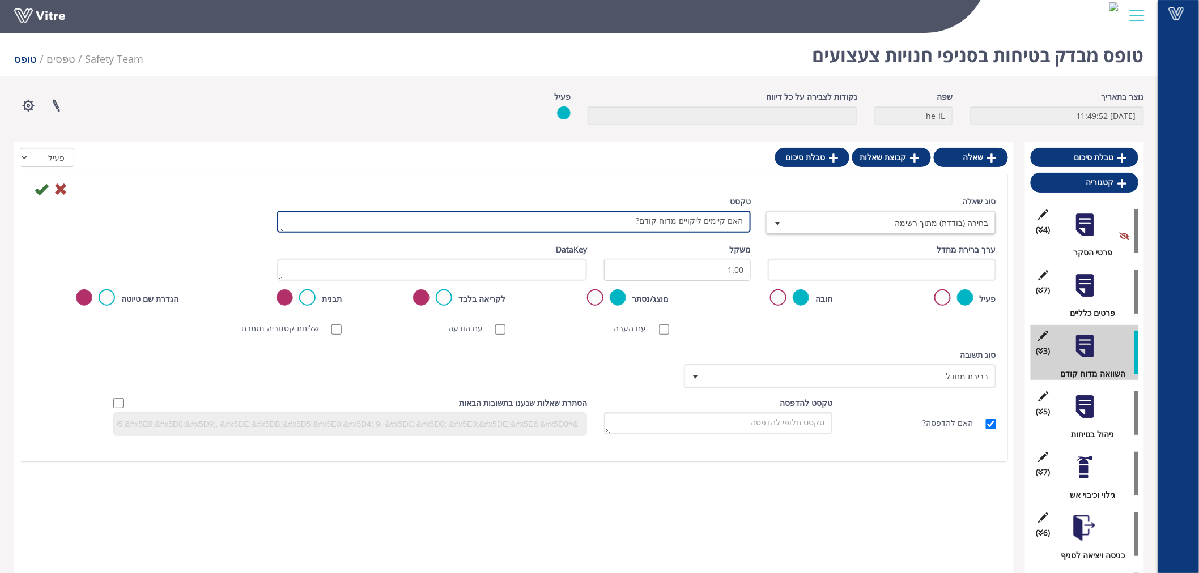
click at [793, 218] on div "סוג שאלה בחירה (בודדת) מתוך רשימה 3 טקסט האם קיימים ליקויים מדוח קודם?" at bounding box center [513, 219] width 981 height 48
type textarea "צרף דוח מנהלים מדוח קודם?"
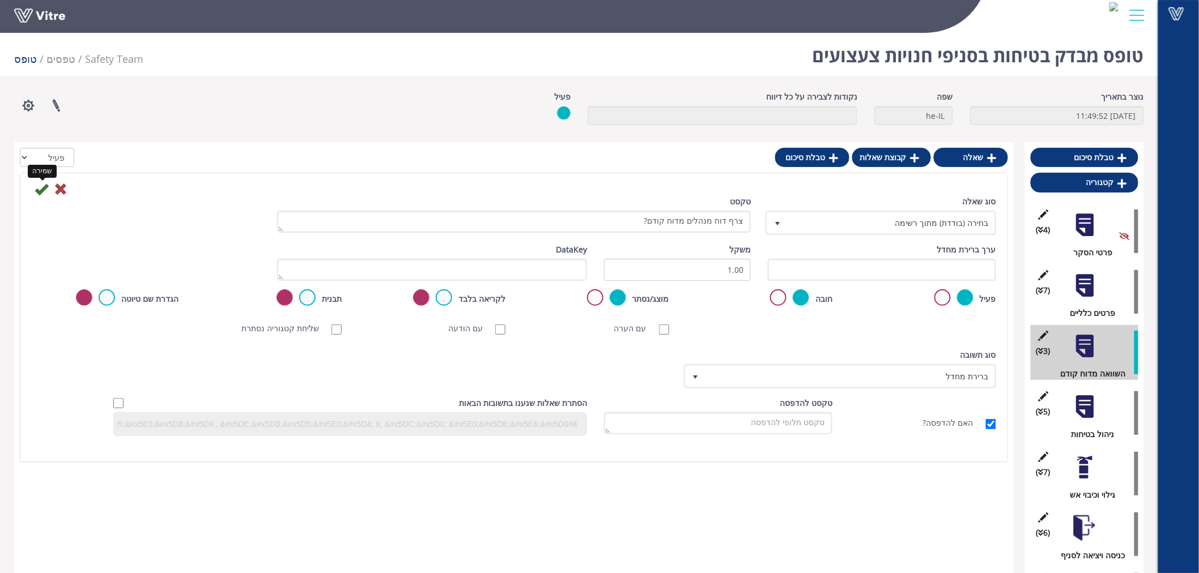
click at [44, 189] on icon at bounding box center [42, 189] width 14 height 14
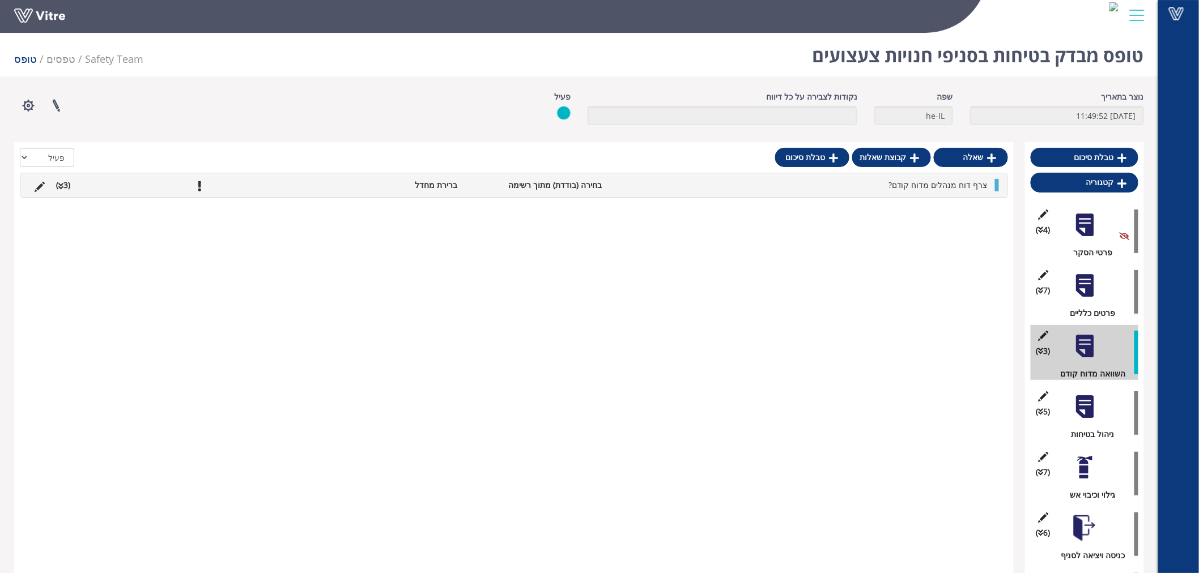
click at [718, 189] on li "צרף דוח מנהלים מדוח קודם?" at bounding box center [800, 185] width 386 height 12
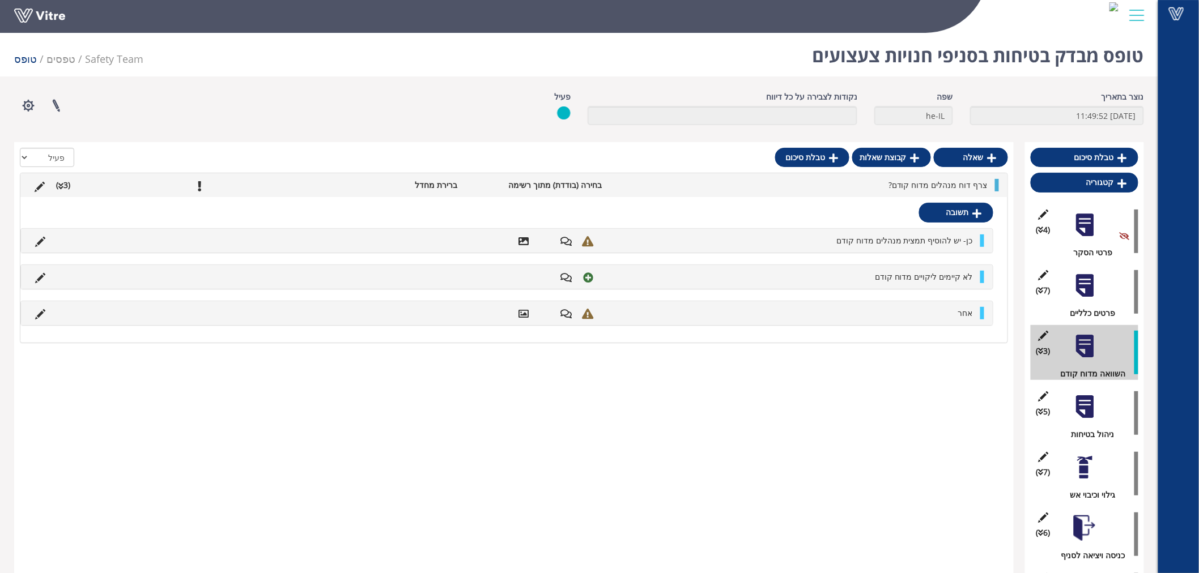
click at [97, 191] on div "צרף דוח מנהלים מדוח קודם? בחירה (בודדת) מתוך רשימה ברירת מחדל (3 )" at bounding box center [513, 185] width 987 height 24
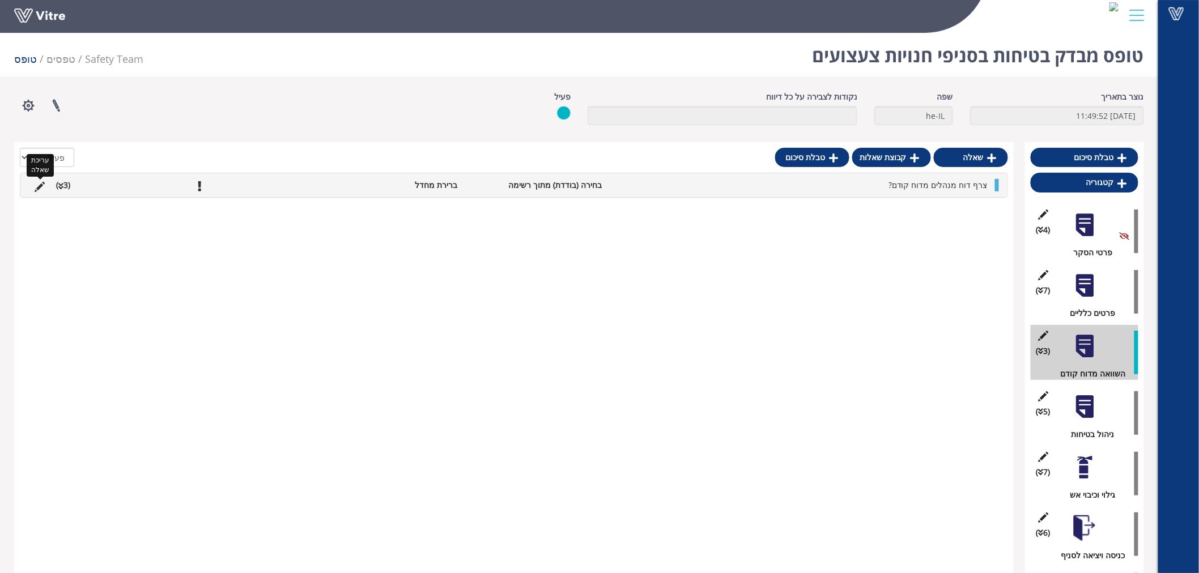
click at [37, 188] on icon at bounding box center [40, 187] width 10 height 10
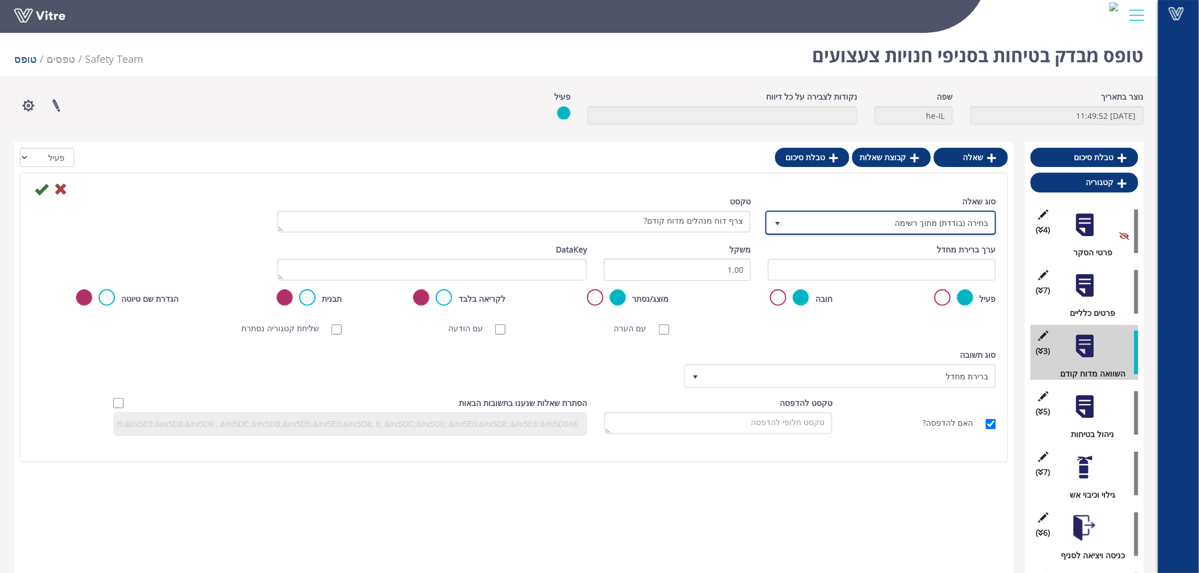
click at [932, 218] on span "בחירה (בודדת) מתוך רשימה" at bounding box center [891, 222] width 208 height 20
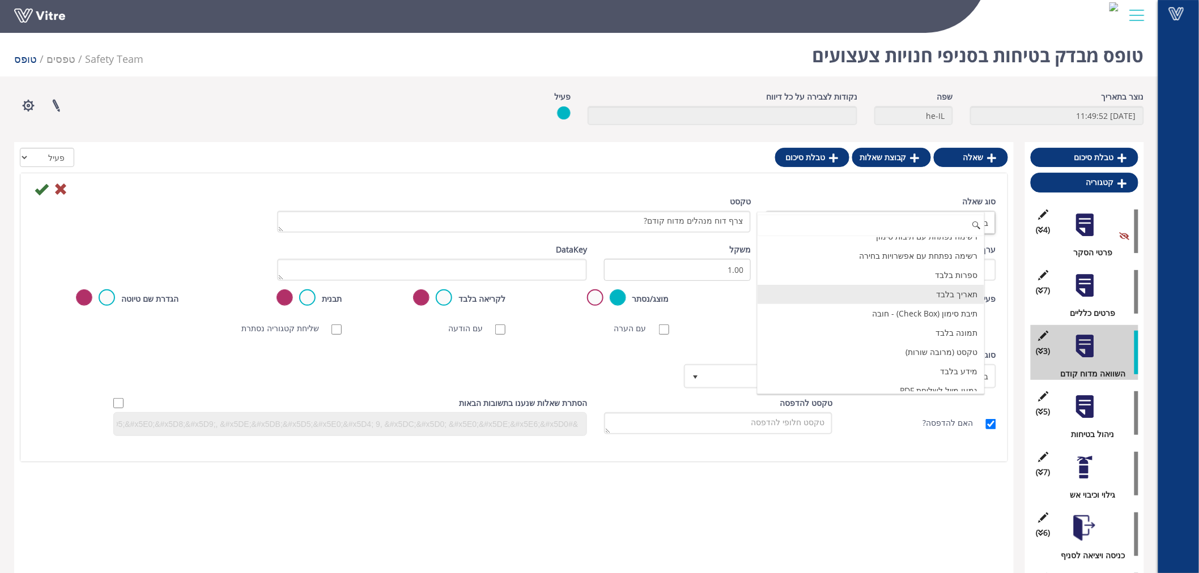
scroll to position [173, 0]
click at [944, 330] on li "תמונה בלבד" at bounding box center [870, 324] width 227 height 19
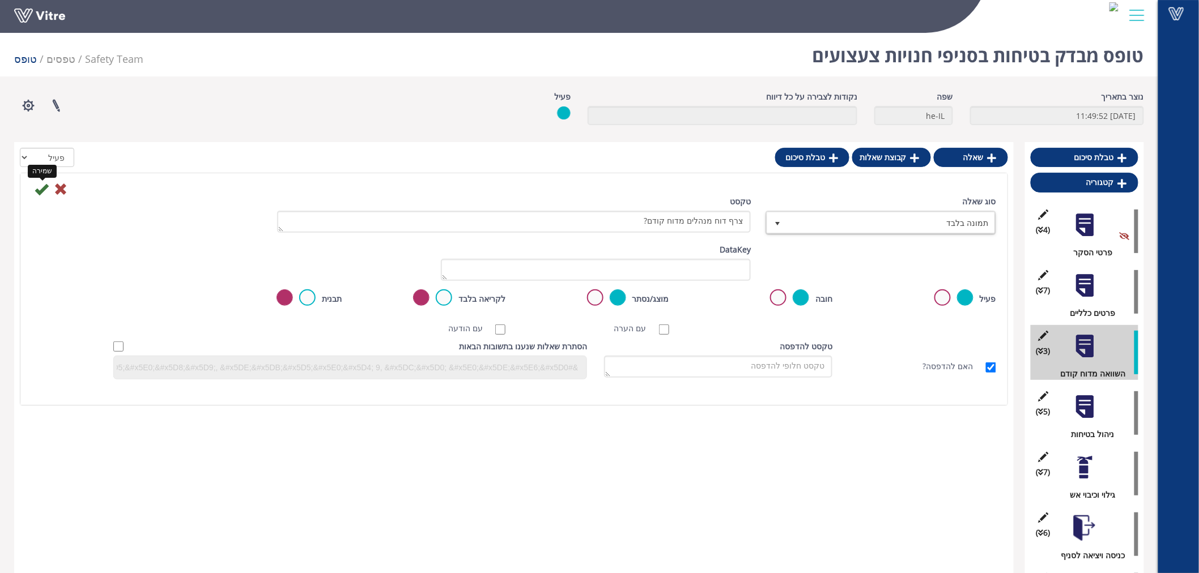
click at [41, 193] on icon at bounding box center [42, 189] width 14 height 14
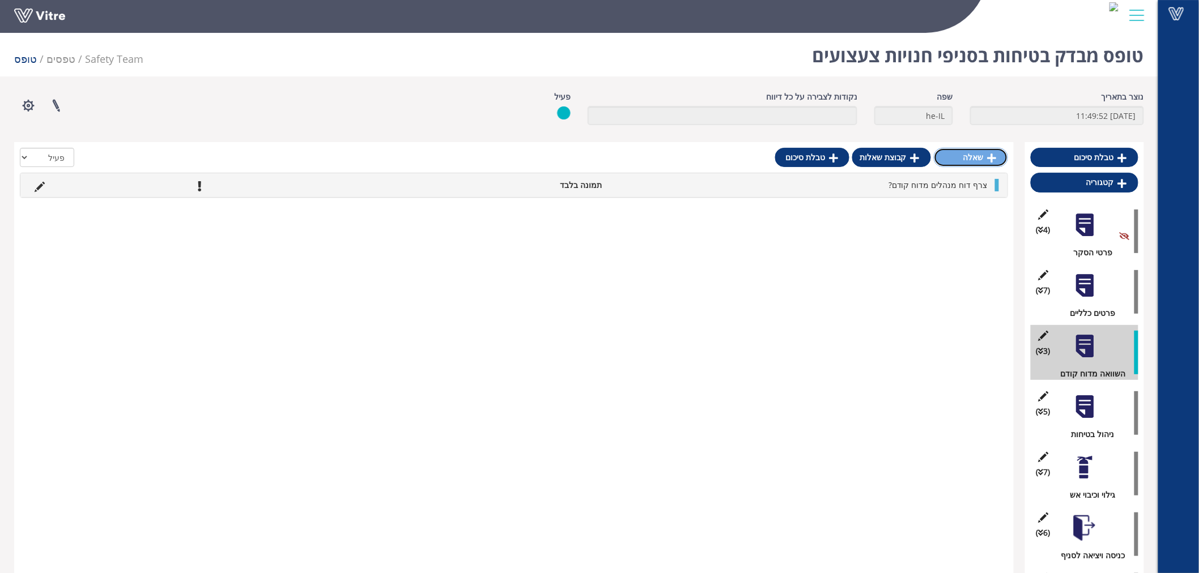
click at [978, 163] on link "שאלה" at bounding box center [971, 157] width 74 height 19
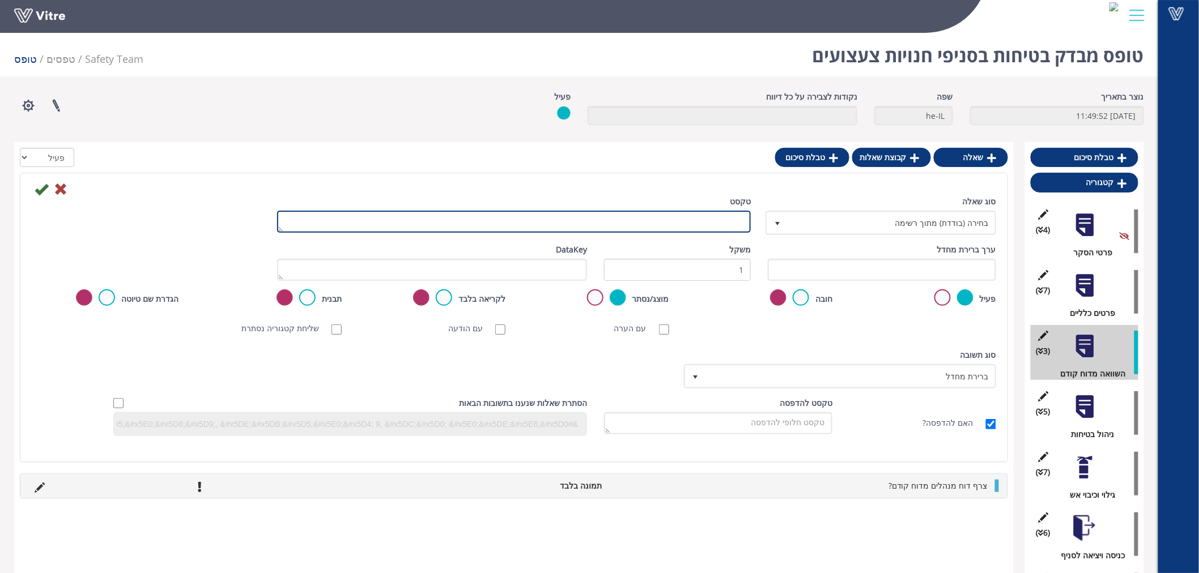
click at [649, 227] on textarea "טקסט" at bounding box center [514, 222] width 474 height 22
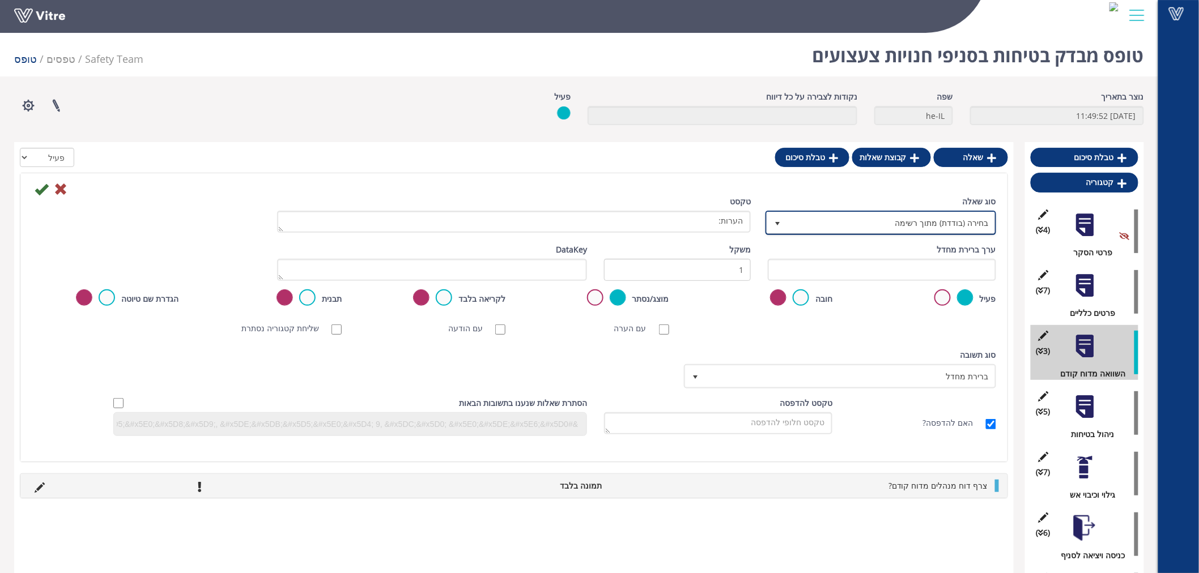
click at [775, 231] on span "select" at bounding box center [777, 222] width 20 height 20
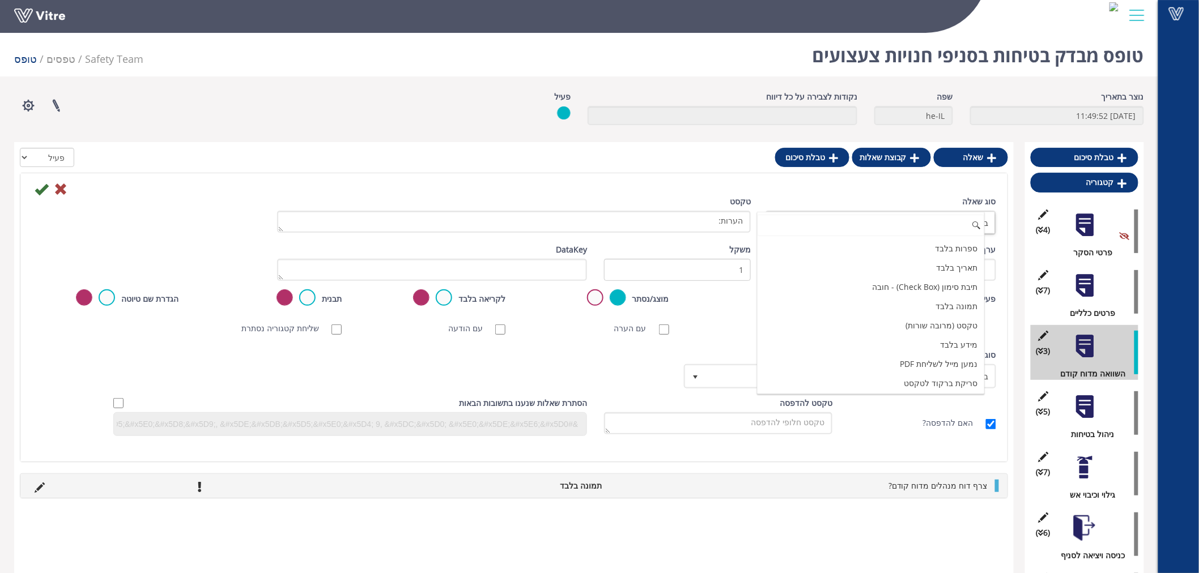
scroll to position [252, 0]
click at [922, 272] on li "טקסט (מרובה שורות)" at bounding box center [870, 264] width 227 height 19
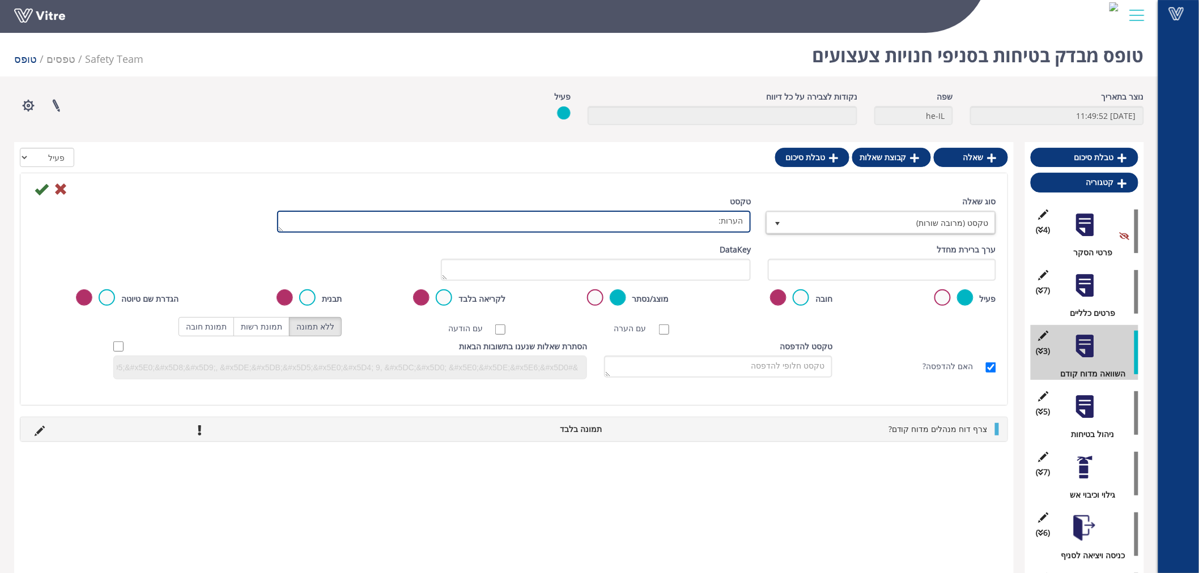
click at [716, 222] on textarea "הערות:" at bounding box center [514, 222] width 474 height 22
type textarea "הערות- ניתן להוסיף תמונה"
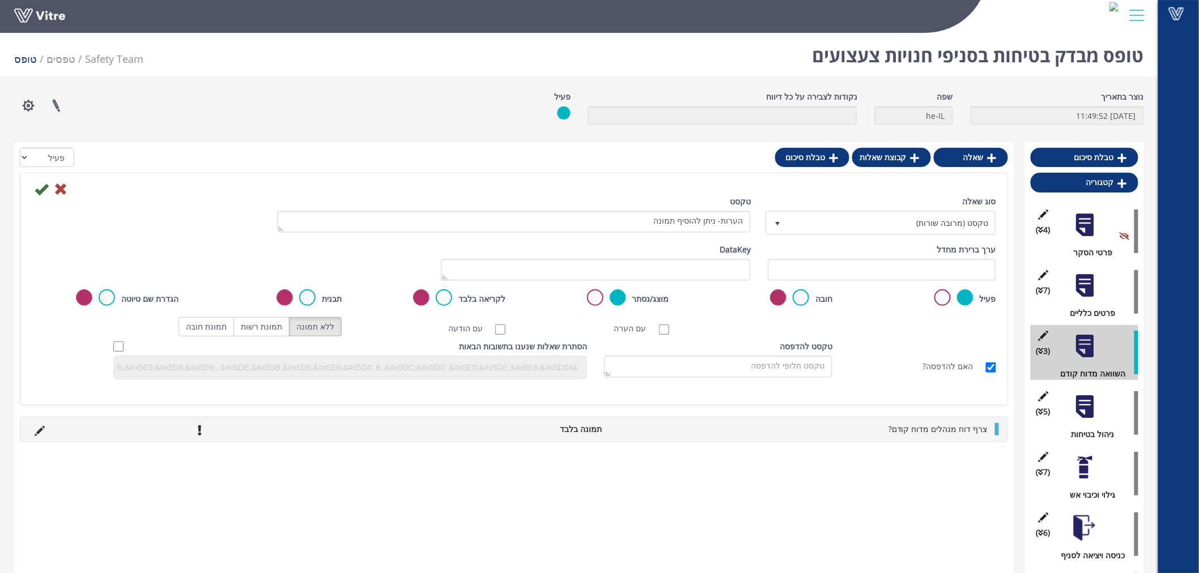
click at [35, 197] on div "סוג שאלה טקסט (מרובה שורות) 23 טקסט הערות- ניתן להוסיף תמונה" at bounding box center [513, 219] width 981 height 48
click at [40, 194] on icon at bounding box center [42, 189] width 14 height 14
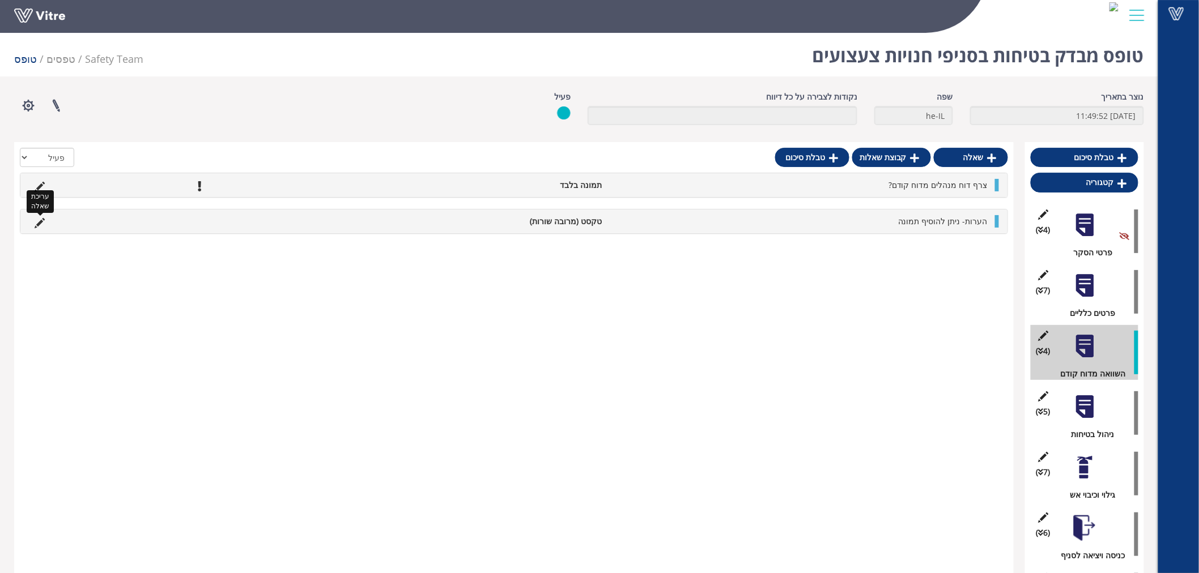
click at [37, 228] on icon at bounding box center [40, 223] width 10 height 10
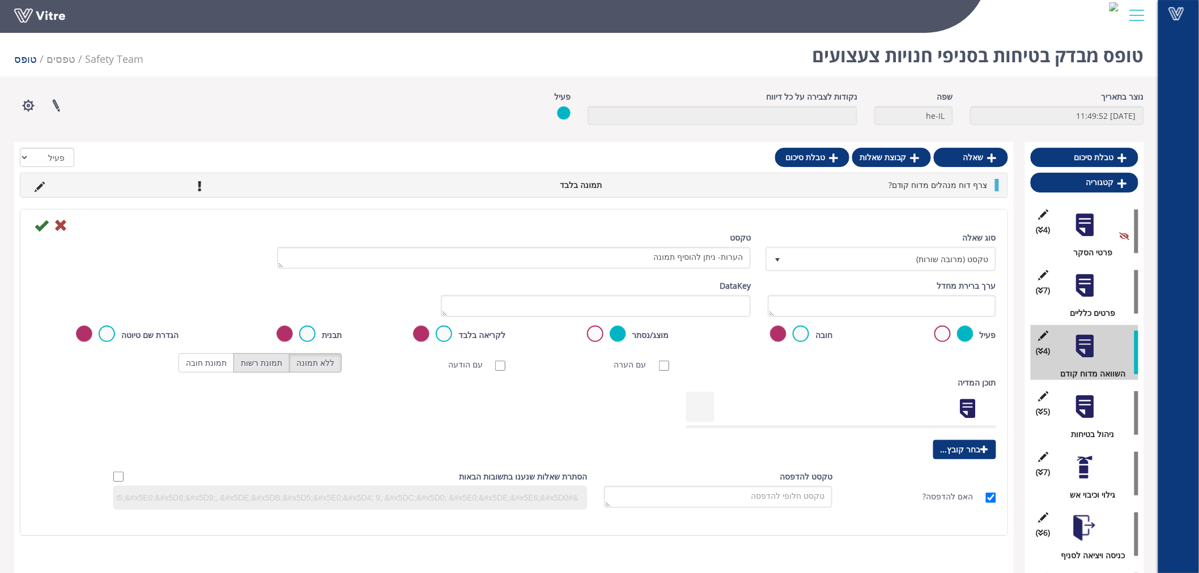
click at [285, 365] on label "תמונת רשות" at bounding box center [261, 362] width 56 height 19
radio input "true"
click at [43, 230] on icon at bounding box center [42, 226] width 14 height 14
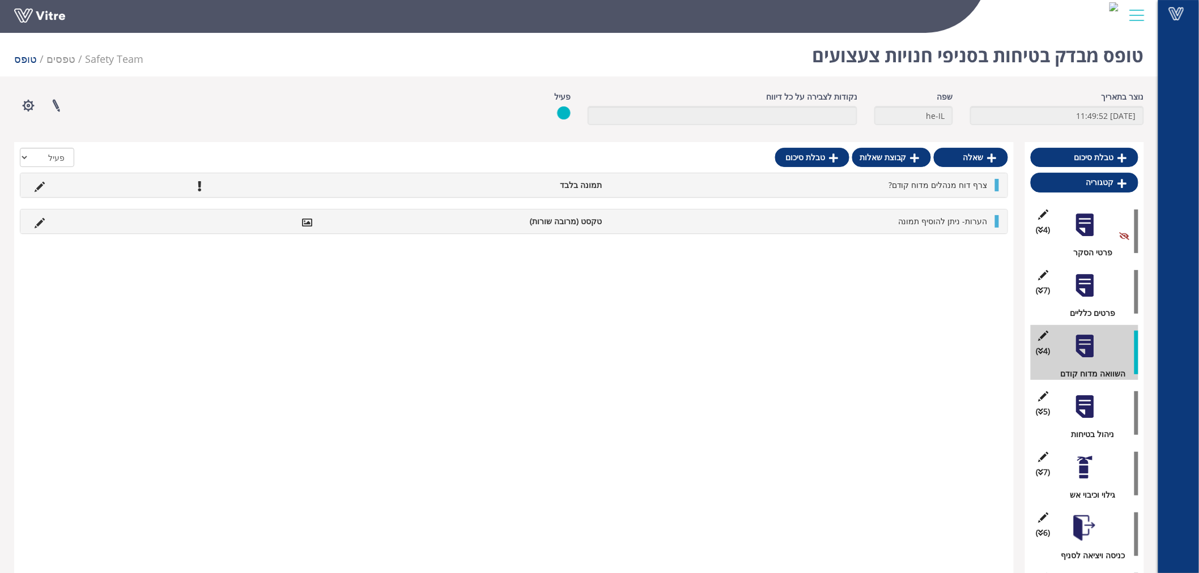
click at [1085, 416] on div at bounding box center [1084, 406] width 25 height 25
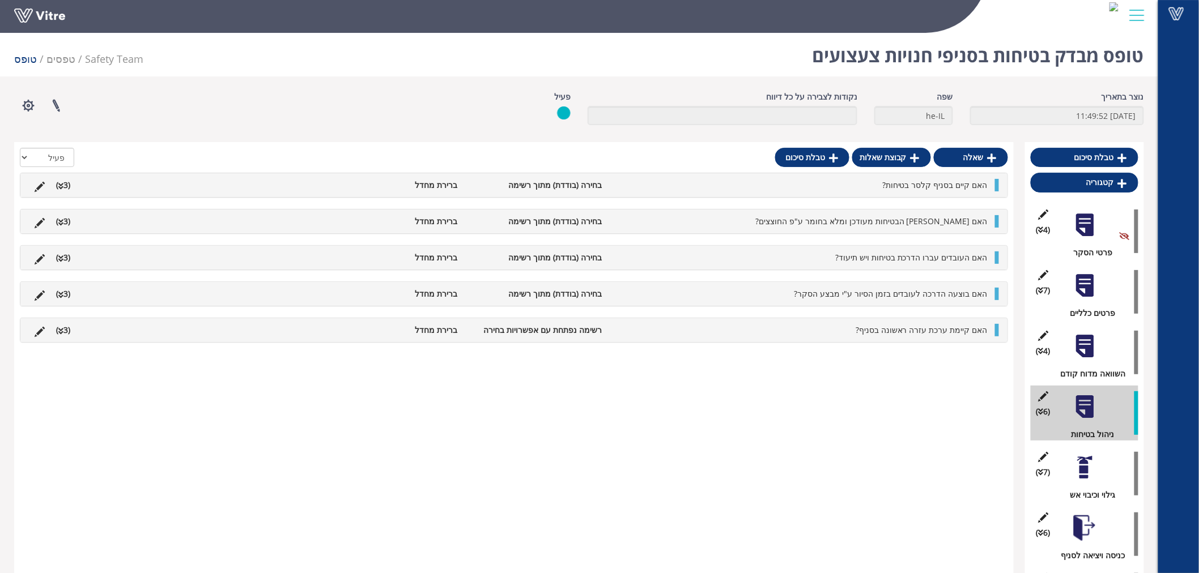
click at [1077, 348] on div at bounding box center [1084, 346] width 25 height 25
